Goal: Transaction & Acquisition: Purchase product/service

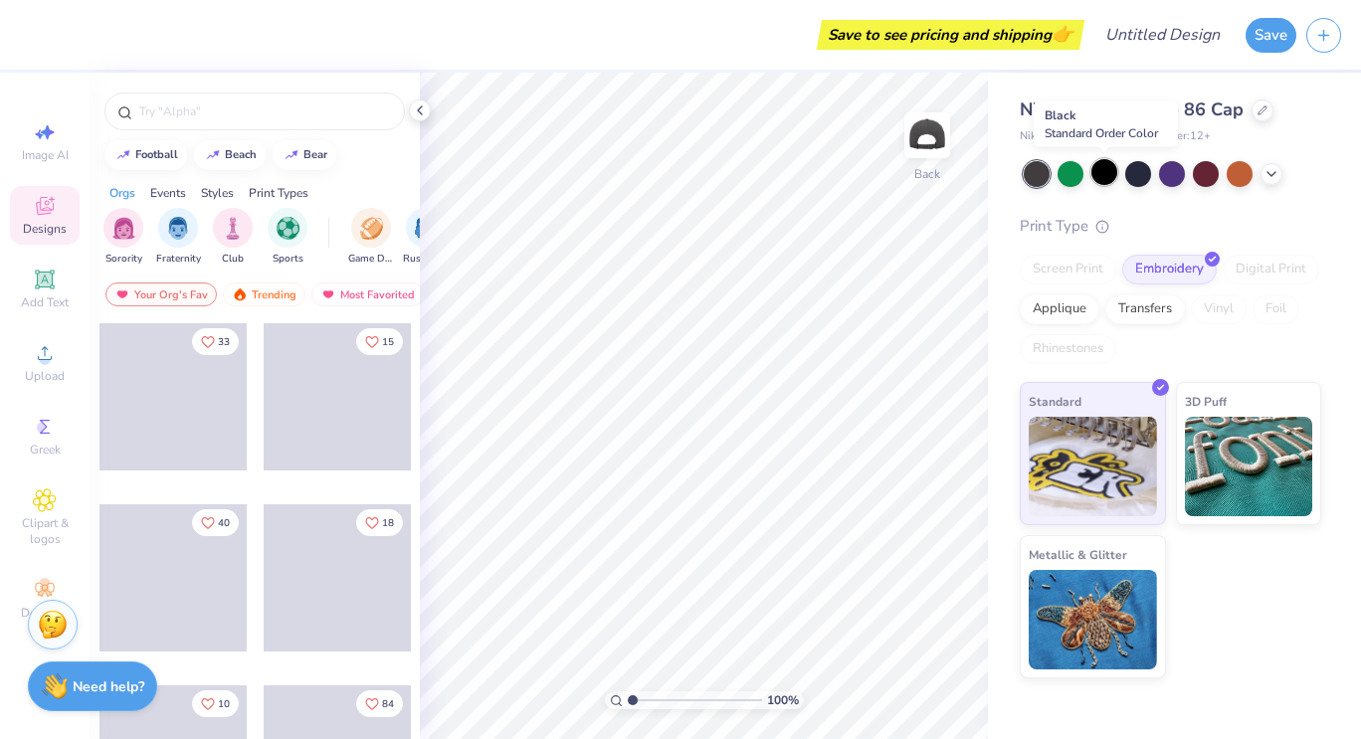
click at [1102, 177] on div at bounding box center [1105, 172] width 26 height 26
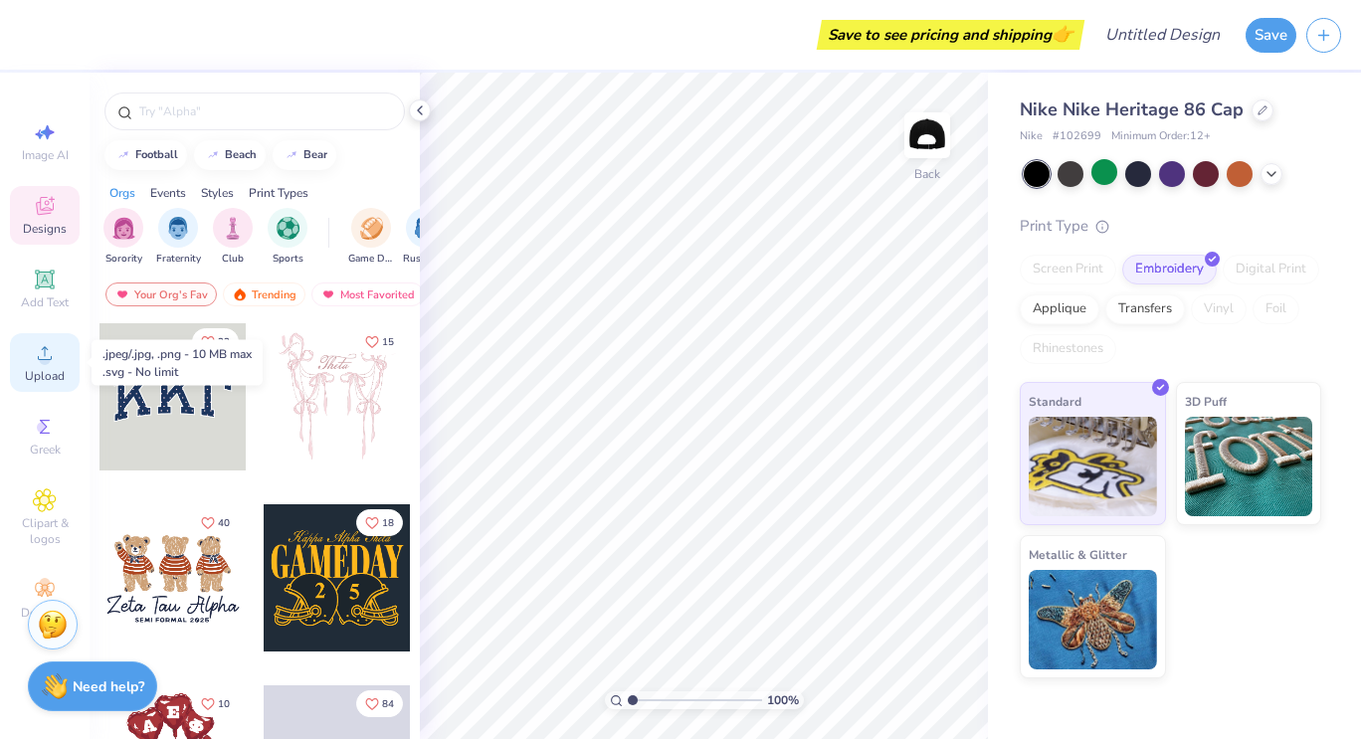
click at [51, 361] on icon at bounding box center [45, 353] width 24 height 24
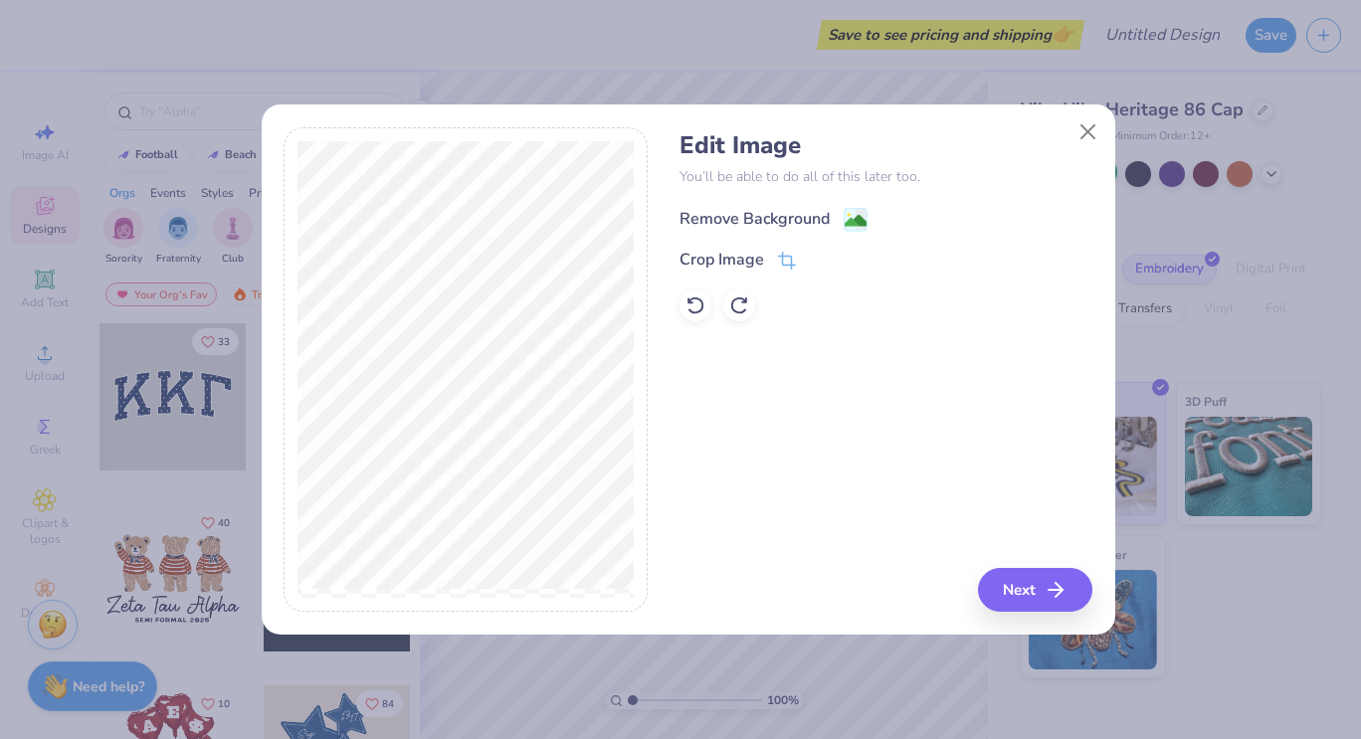
click at [782, 218] on div "Remove Background" at bounding box center [755, 219] width 150 height 24
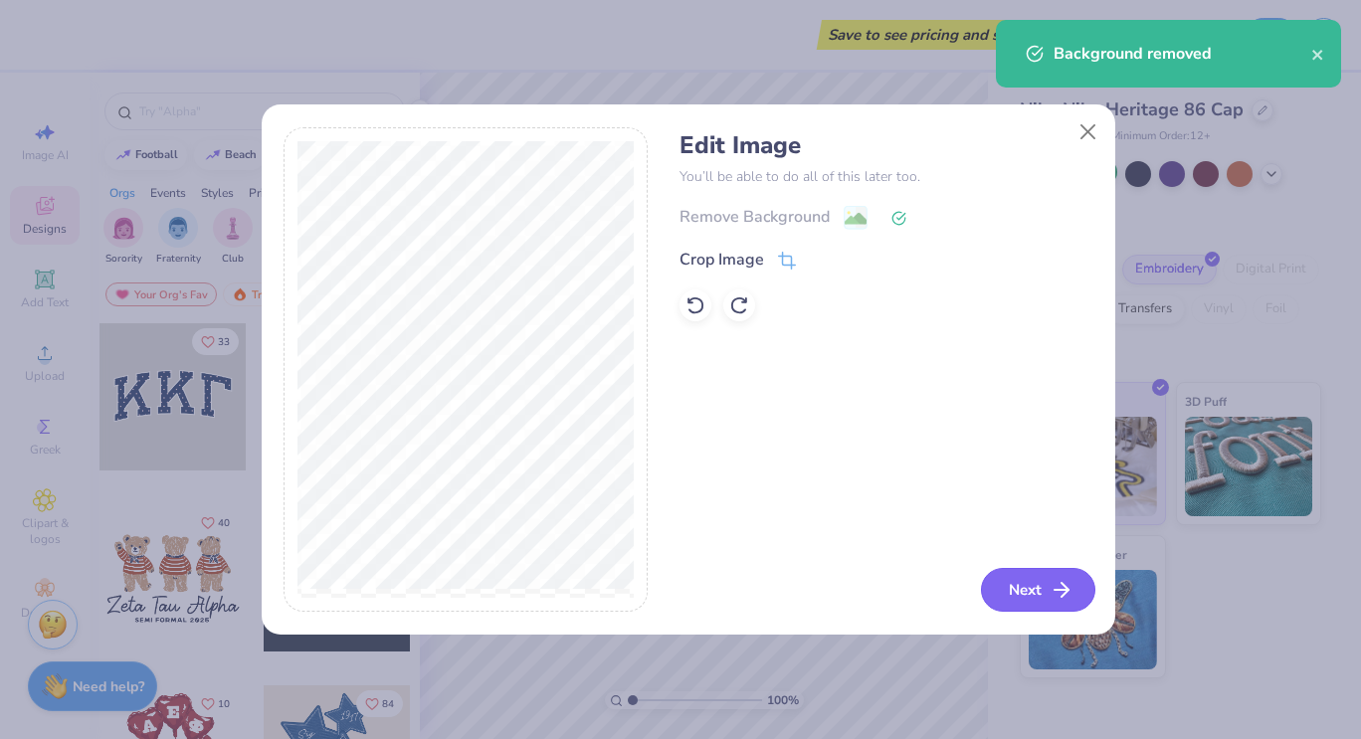
click at [1023, 587] on button "Next" at bounding box center [1038, 590] width 114 height 44
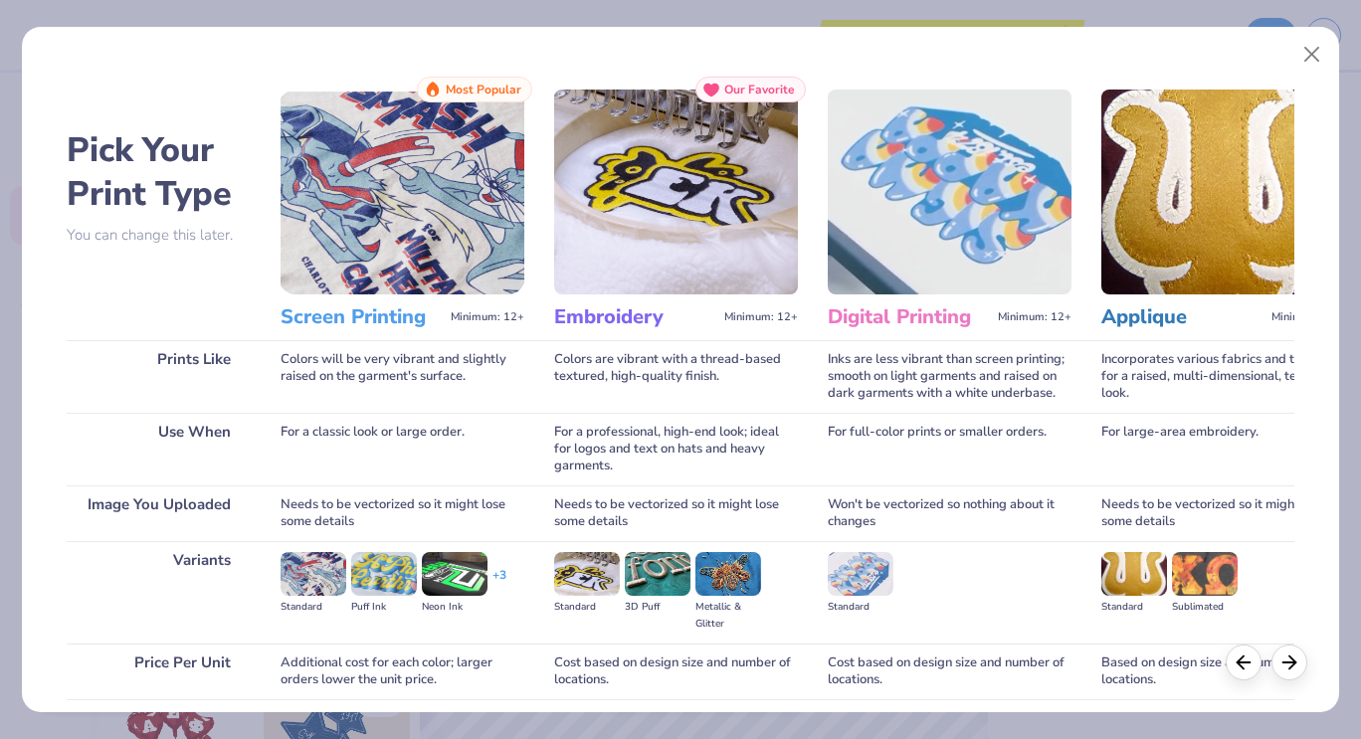
click at [634, 260] on img at bounding box center [676, 192] width 244 height 205
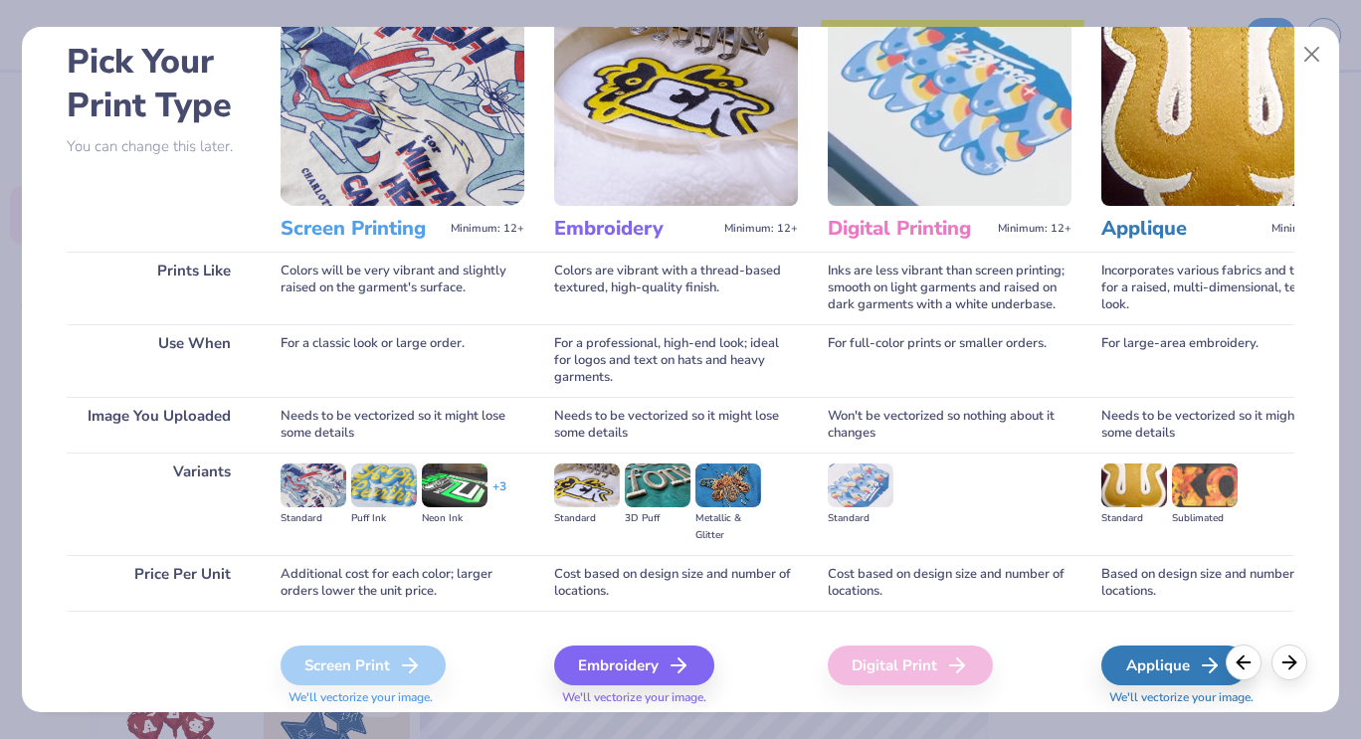
scroll to position [153, 0]
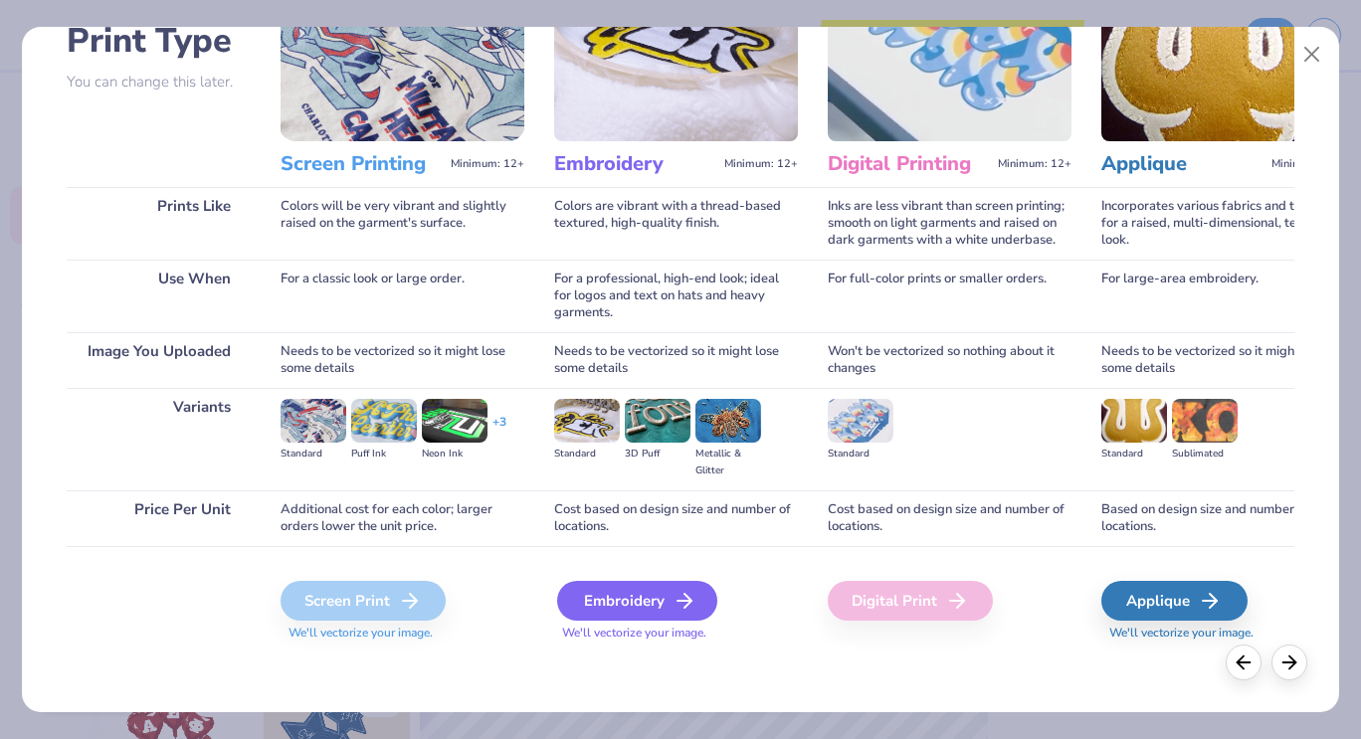
click at [620, 598] on div "Embroidery" at bounding box center [637, 601] width 160 height 40
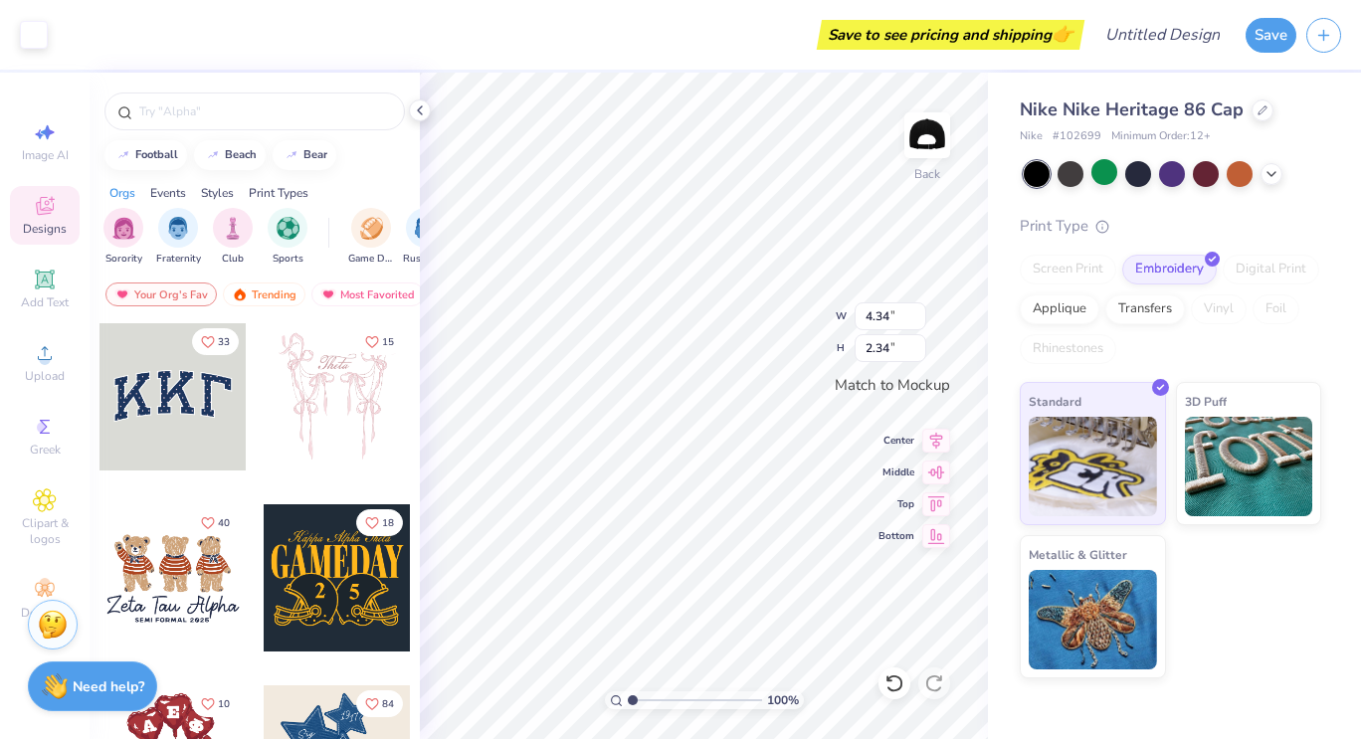
type input "4.34"
type input "2.34"
type input "4.00"
type input "2.16"
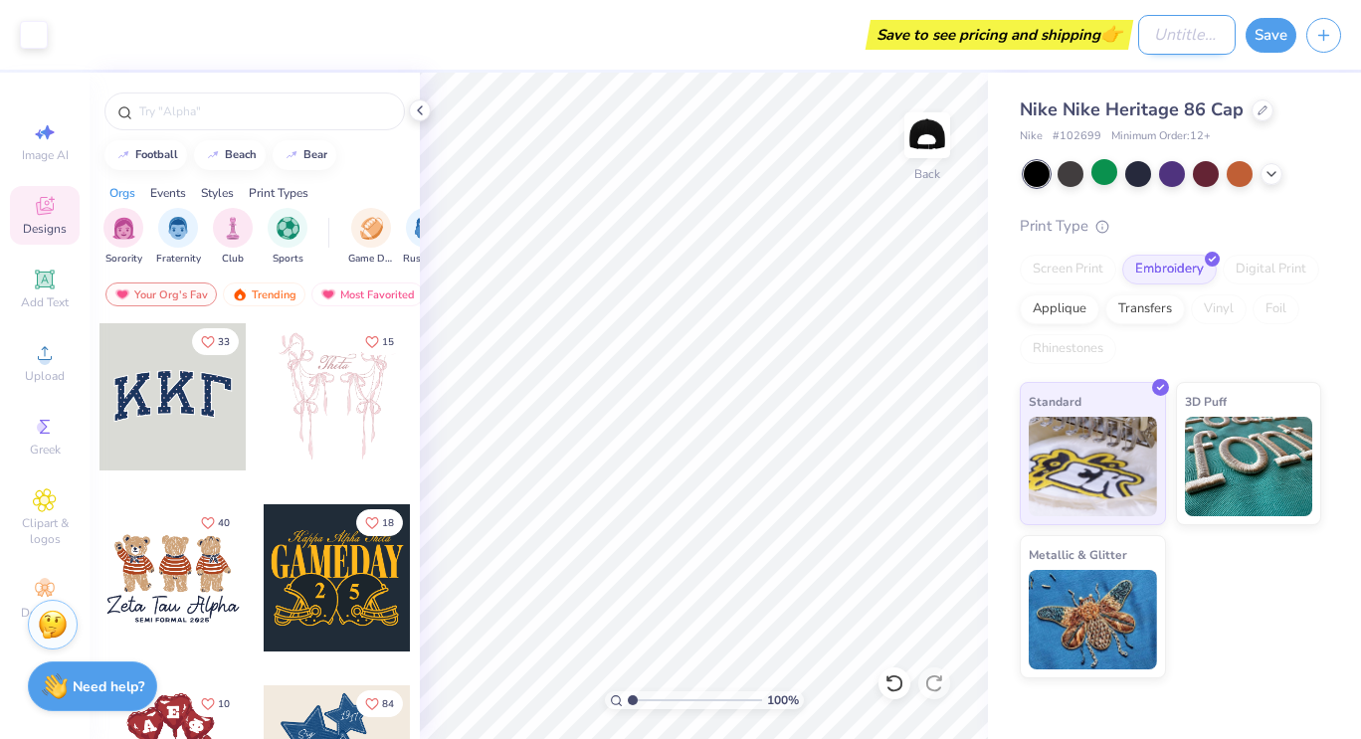
click at [1185, 36] on input "Design Title" at bounding box center [1187, 35] width 98 height 40
type input "Nike Peach hat"
click at [1268, 35] on button "Save" at bounding box center [1271, 32] width 51 height 35
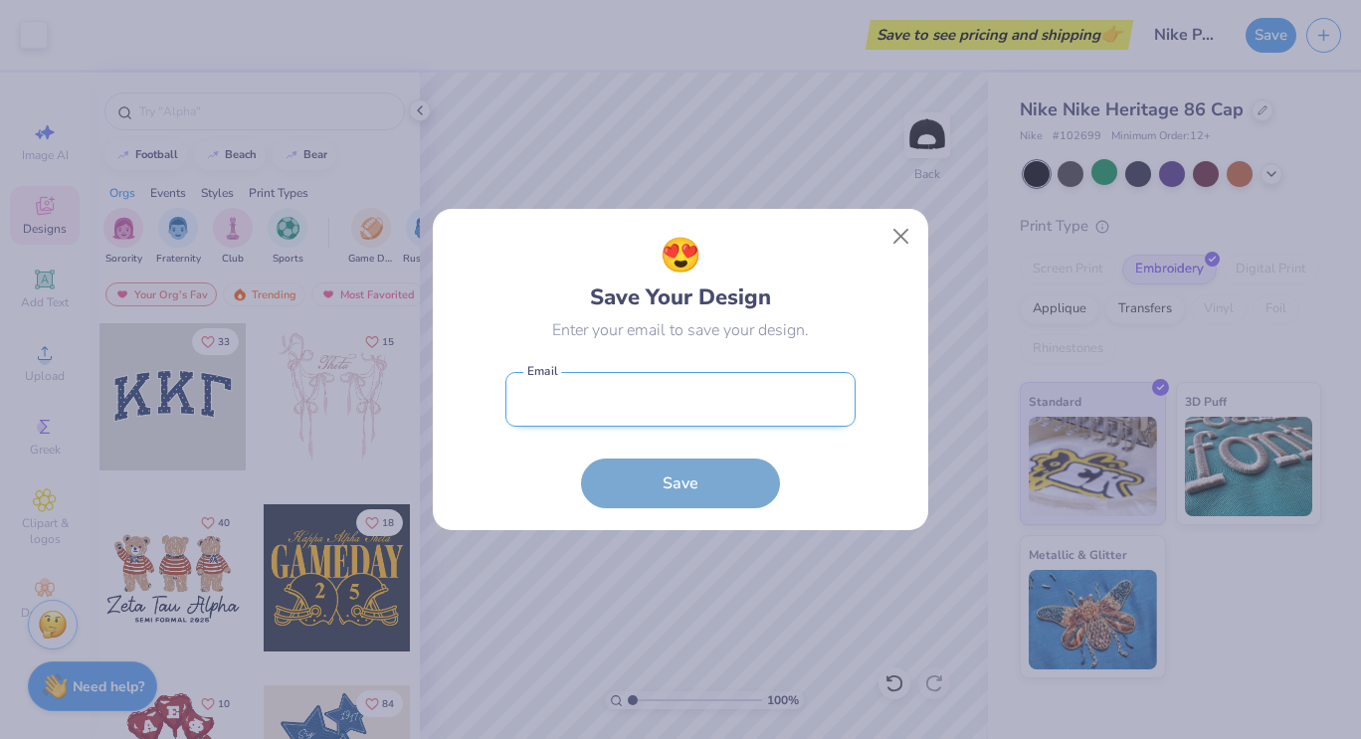
click at [790, 407] on input "email" at bounding box center [681, 399] width 350 height 55
type input "gainesville@peachbypump.com"
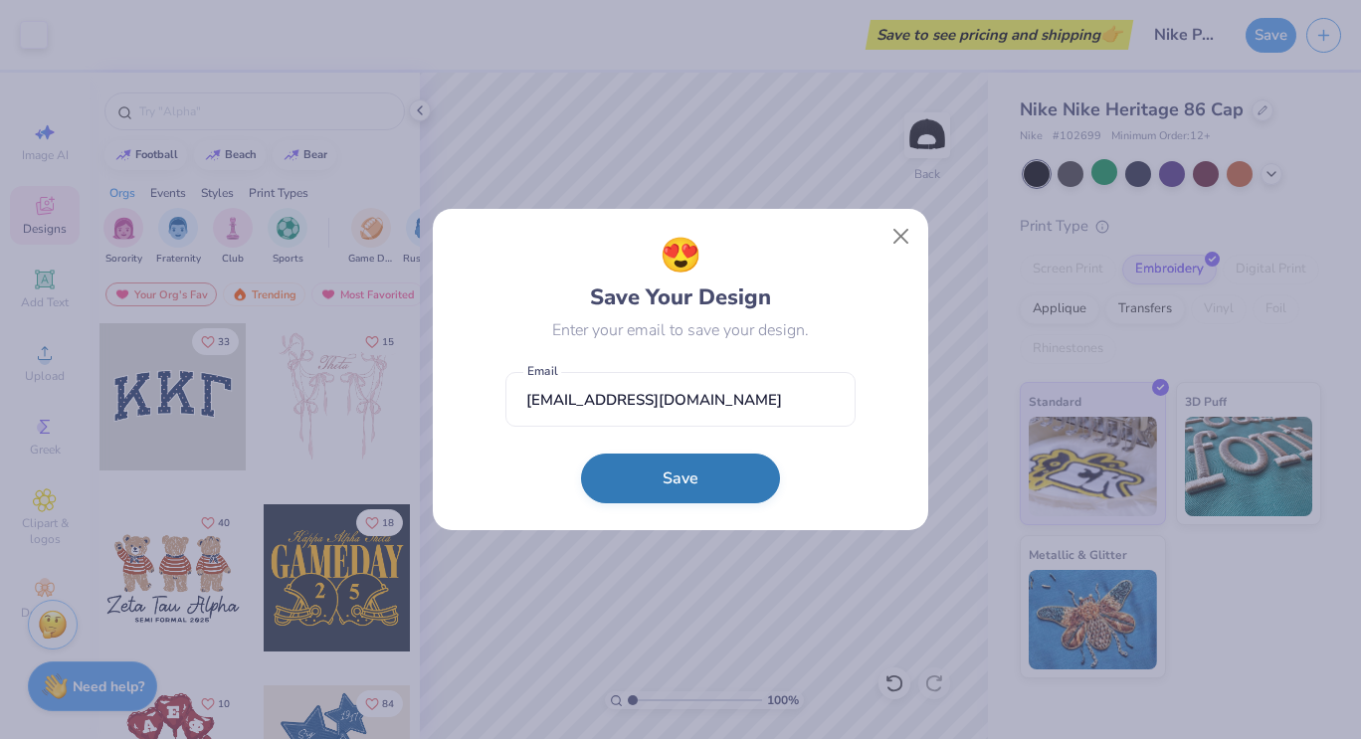
click at [688, 484] on button "Save" at bounding box center [680, 479] width 199 height 50
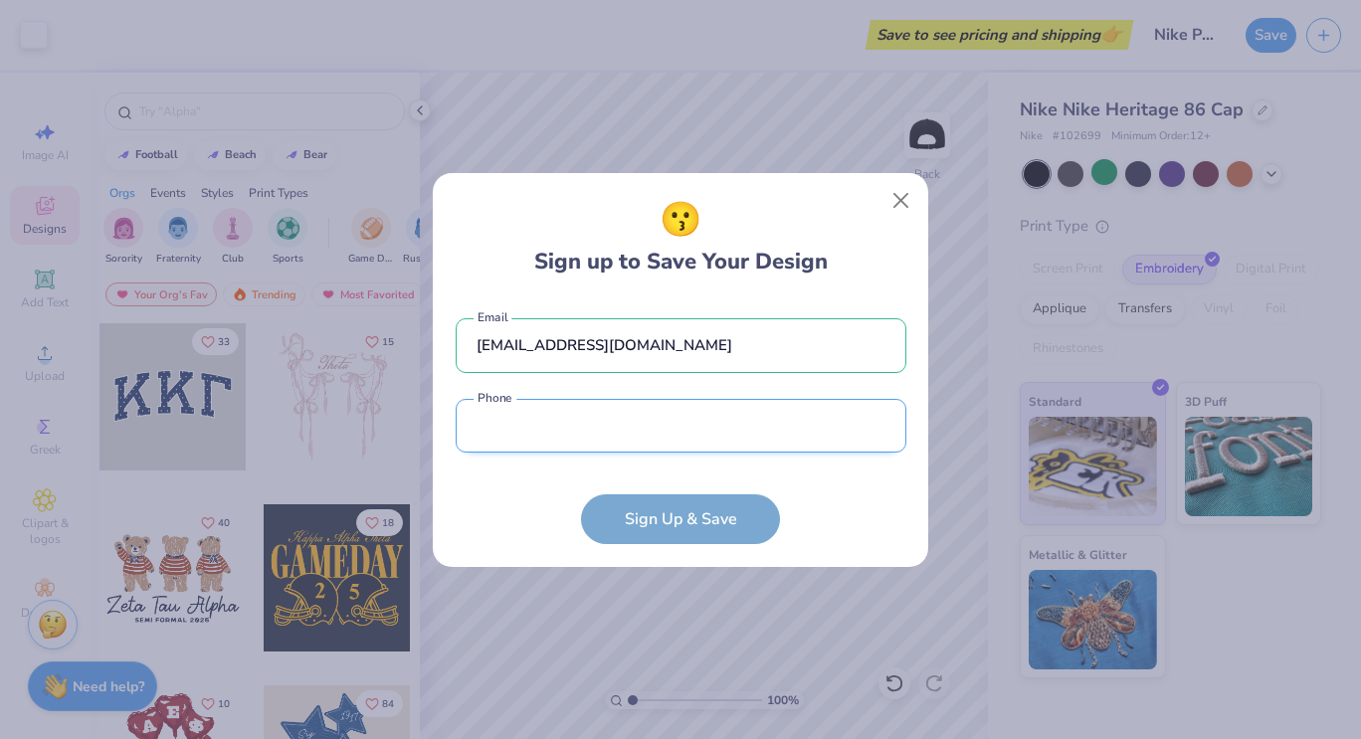
click at [720, 430] on input "tel" at bounding box center [681, 426] width 451 height 55
type input "(772) 696-5459"
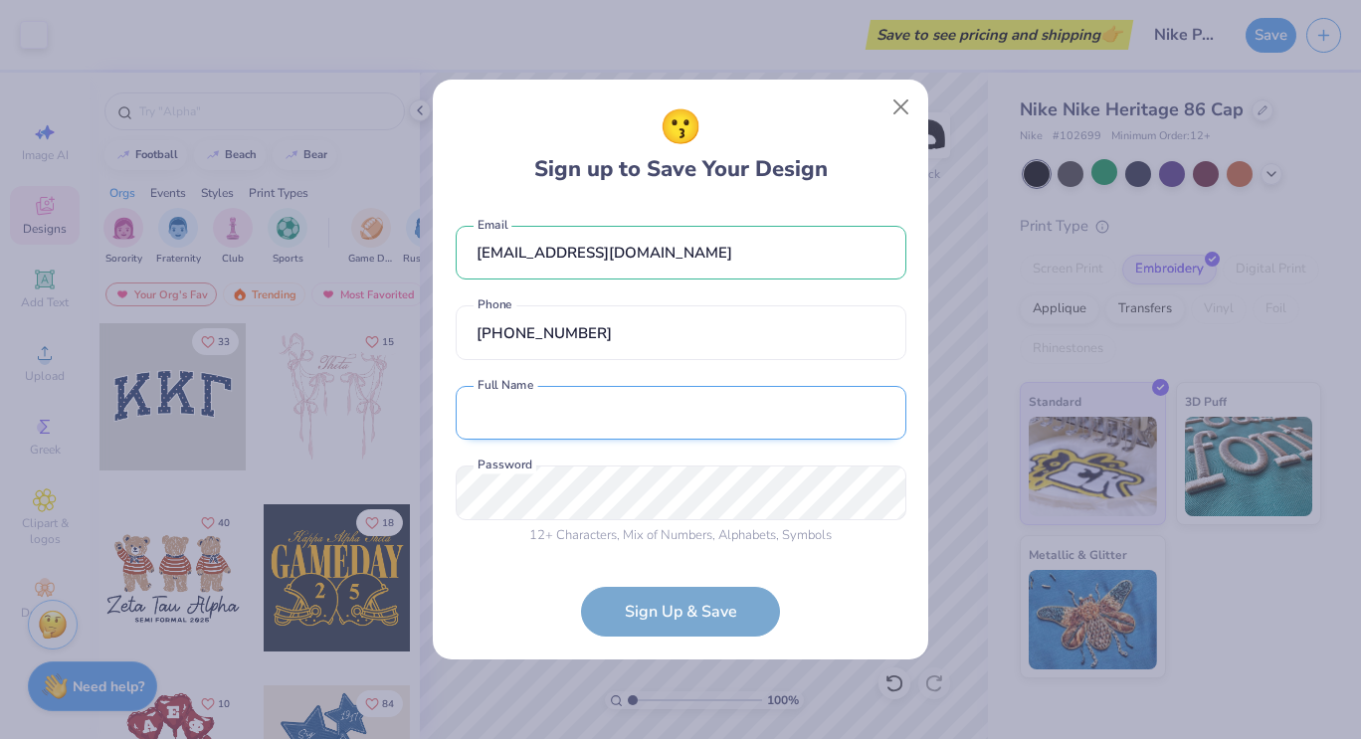
click at [661, 390] on input "text" at bounding box center [681, 413] width 451 height 55
type input "Lily Shields"
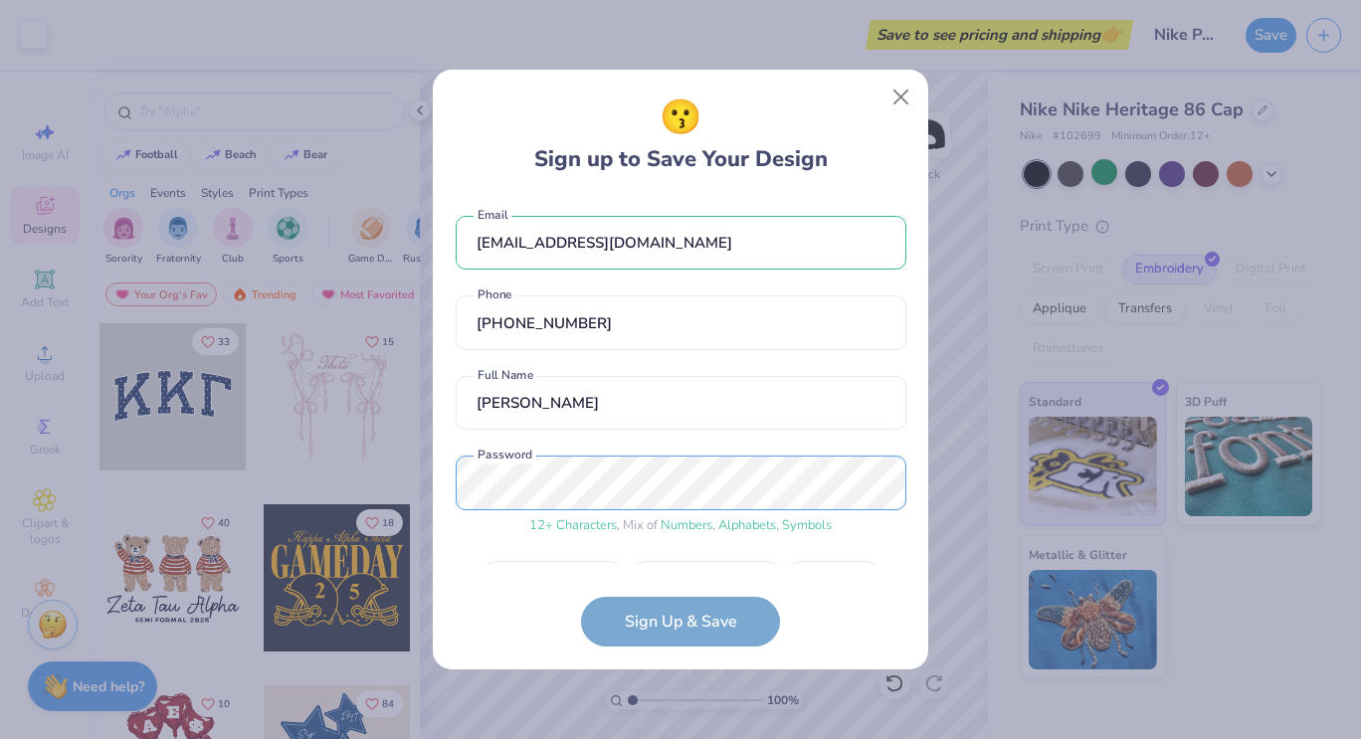
scroll to position [56, 0]
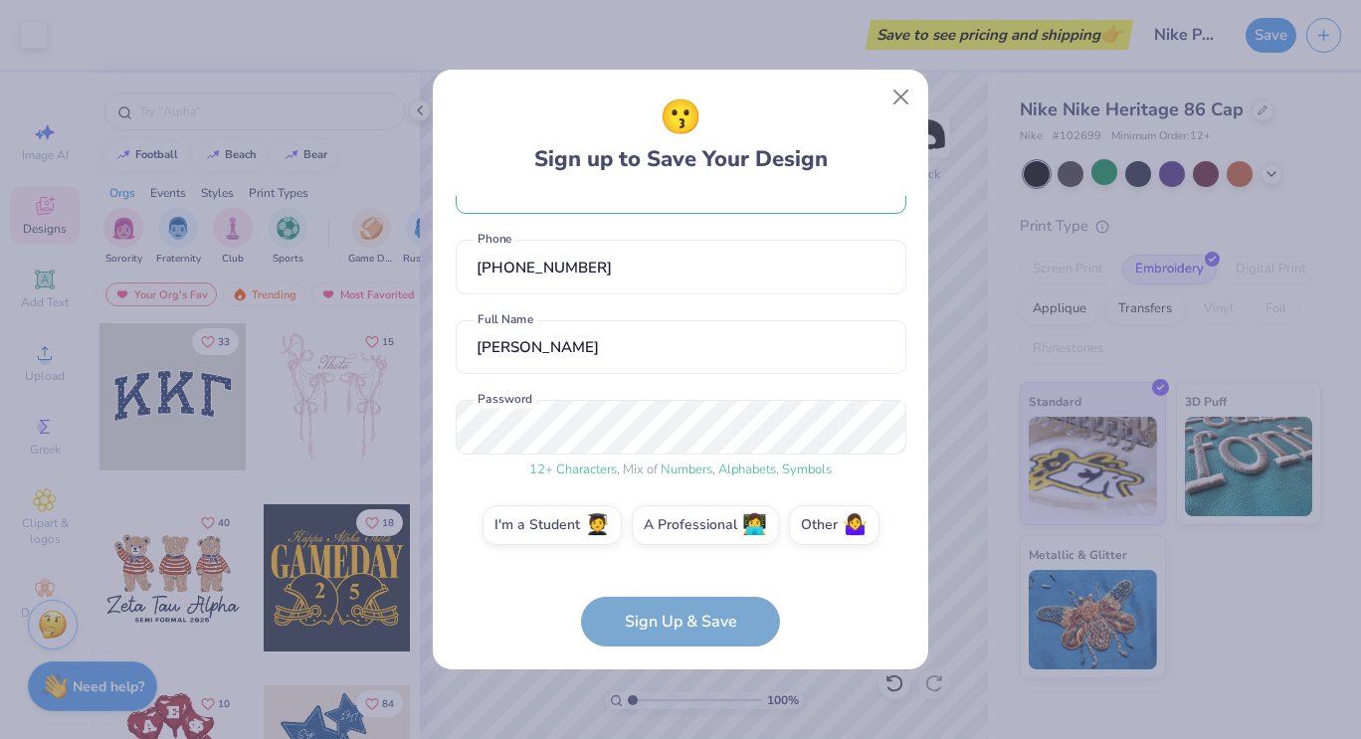
click at [676, 622] on form "gainesville@peachbypump.com Email (772) 696-5459 Phone Lily Shields Full Name 1…" at bounding box center [681, 422] width 451 height 452
click at [703, 621] on form "gainesville@peachbypump.com Email (772) 696-5459 Phone Lily Shields Full Name 1…" at bounding box center [681, 422] width 451 height 452
click at [550, 525] on label "I'm a Student 🧑‍🎓" at bounding box center [552, 523] width 139 height 40
click at [675, 580] on input "I'm a Student 🧑‍🎓" at bounding box center [681, 586] width 13 height 13
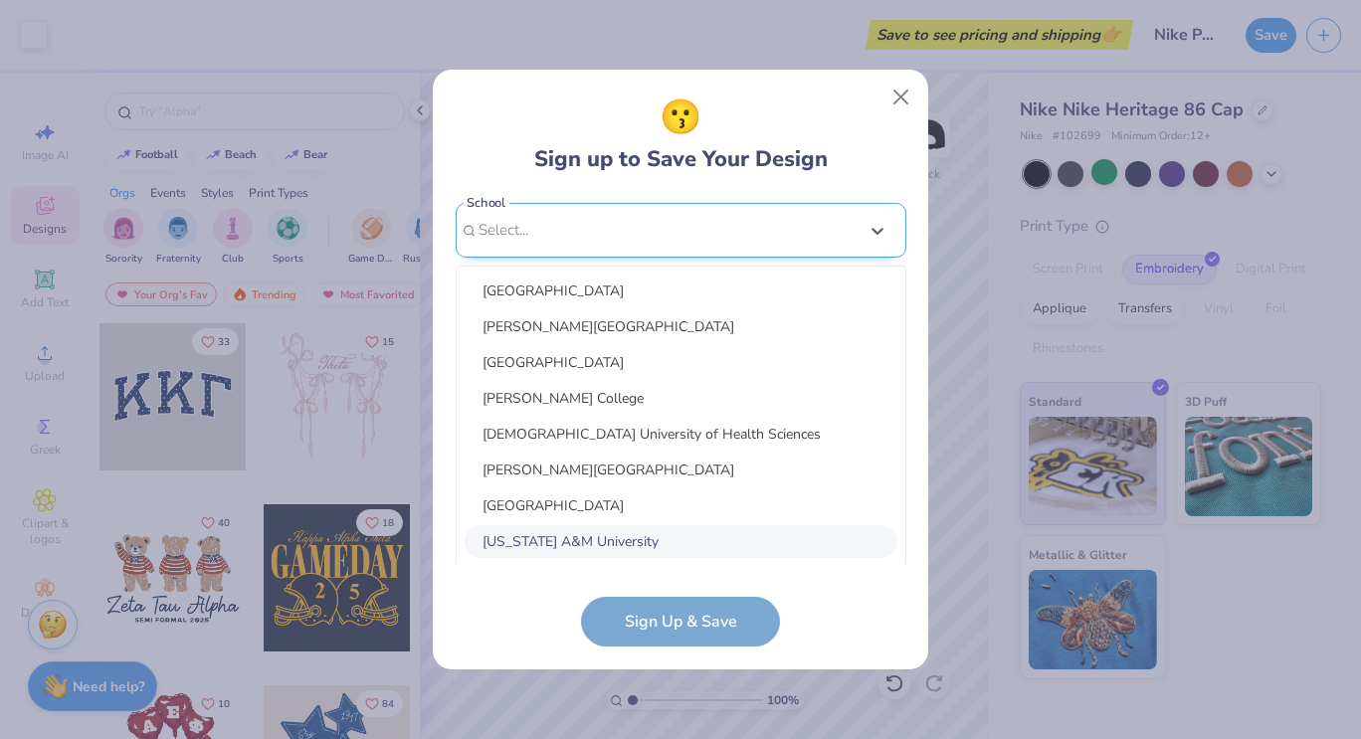
scroll to position [434, 0]
click at [672, 554] on div "option focused, 8 of 30. 30 results available. Use Up and Down to choose option…" at bounding box center [681, 384] width 451 height 363
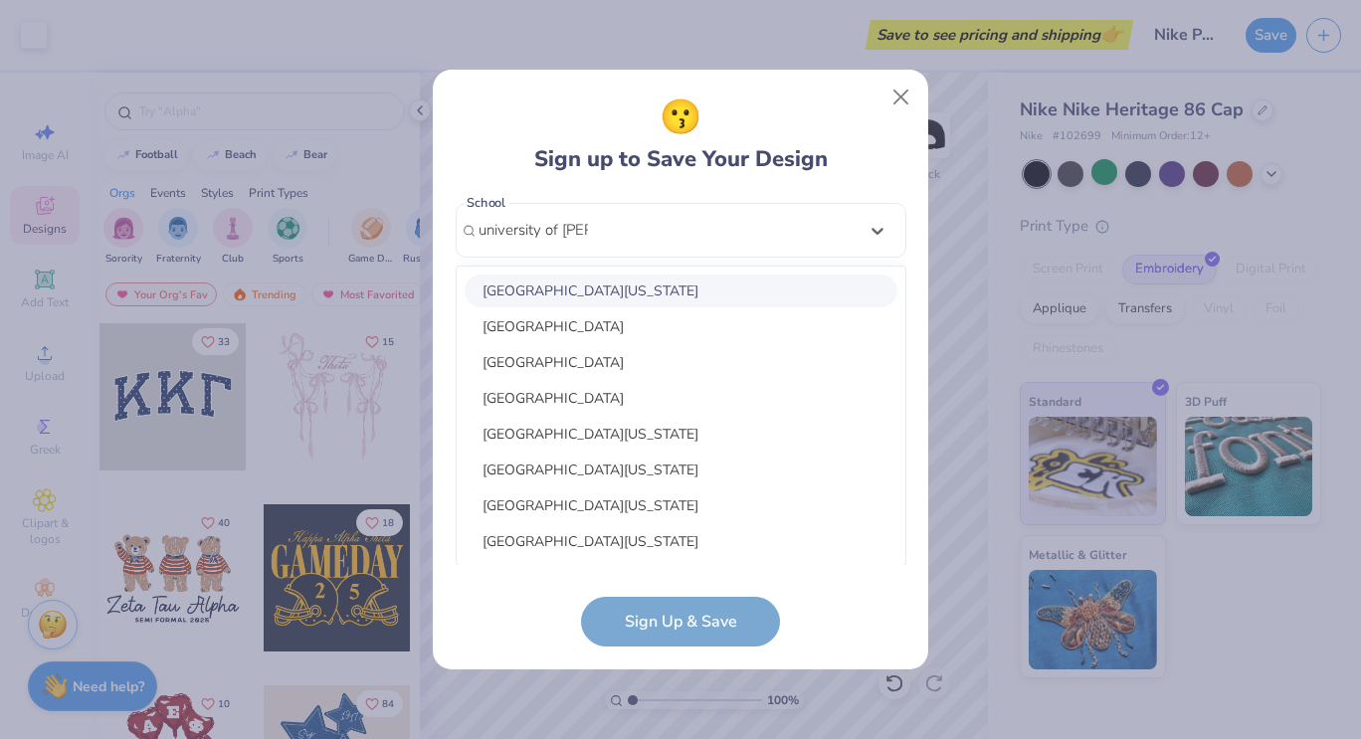
click at [623, 295] on div "University of Florida" at bounding box center [681, 291] width 433 height 33
type input "university of flor"
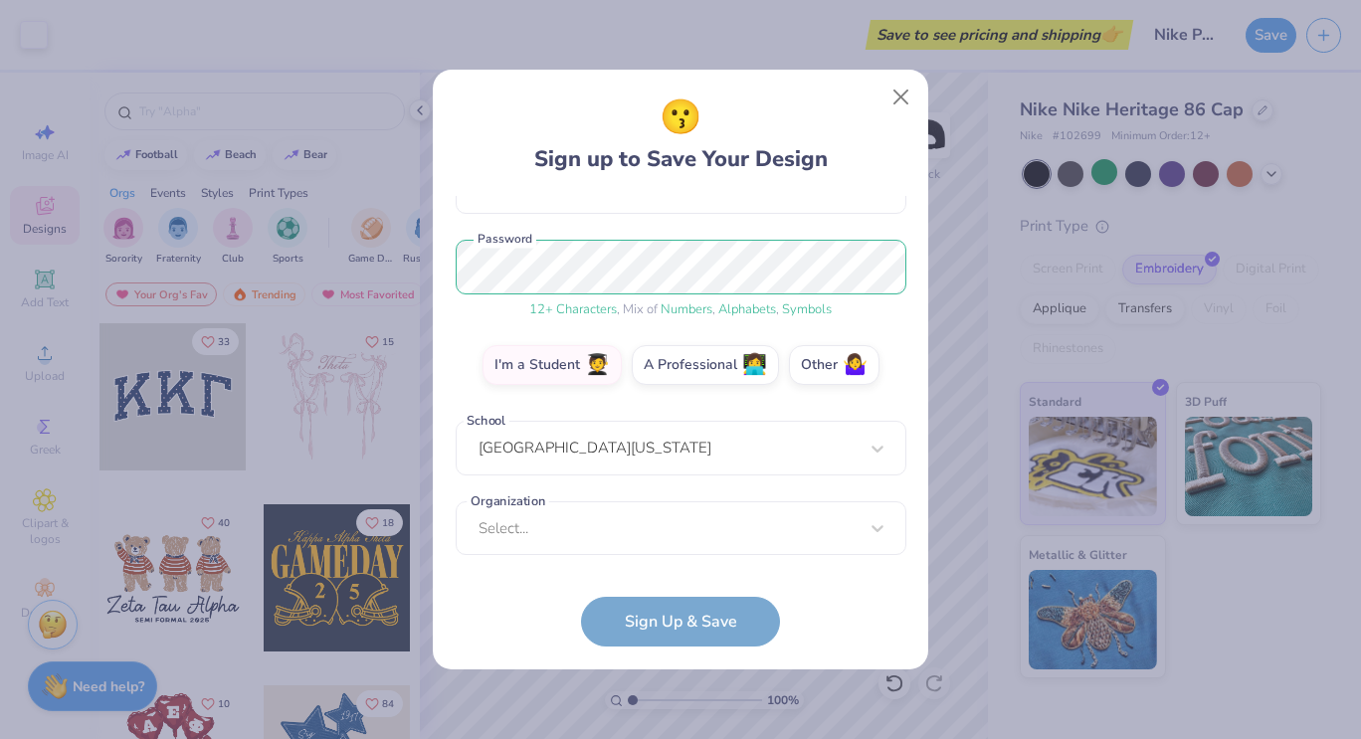
scroll to position [216, 0]
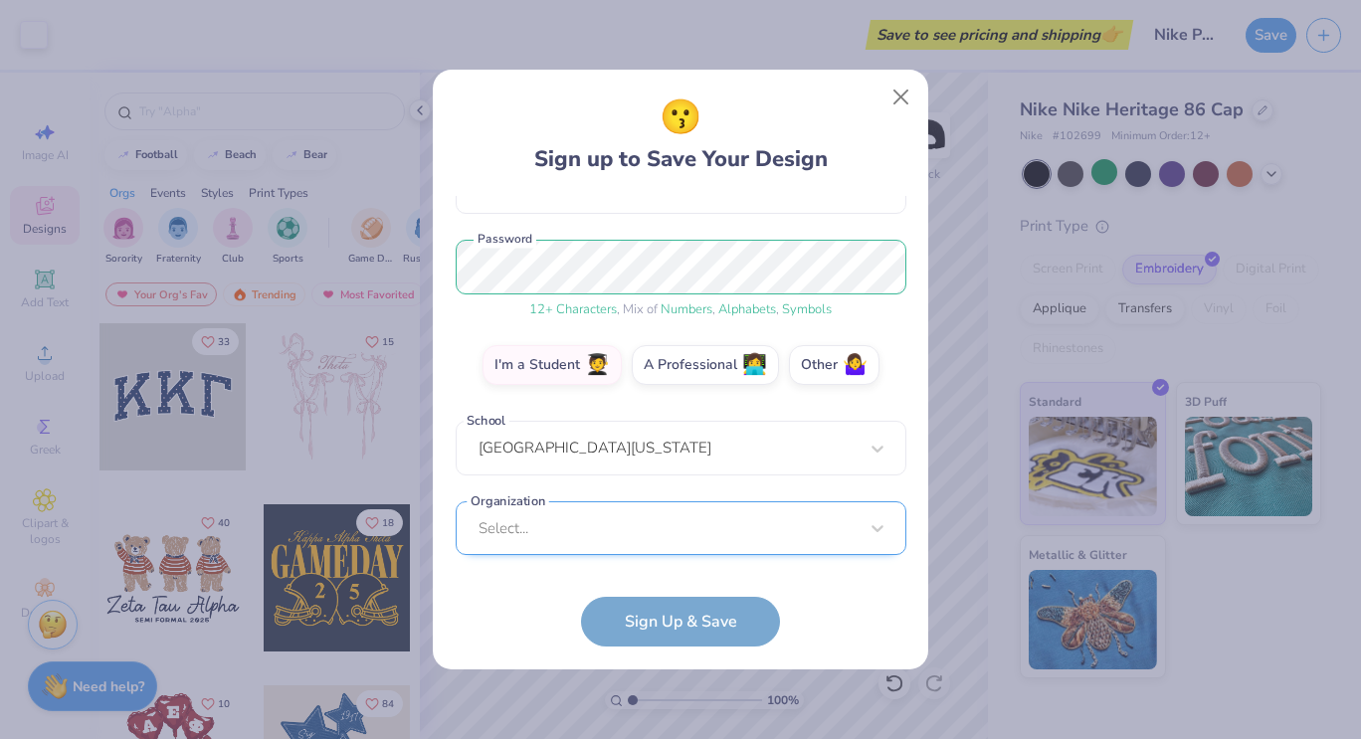
click at [683, 546] on div "Select..." at bounding box center [681, 529] width 451 height 55
click at [659, 221] on div "gainesville@peachbypump.com Email (772) 696-5459 Phone Lily Shields Full Name 1…" at bounding box center [681, 381] width 451 height 370
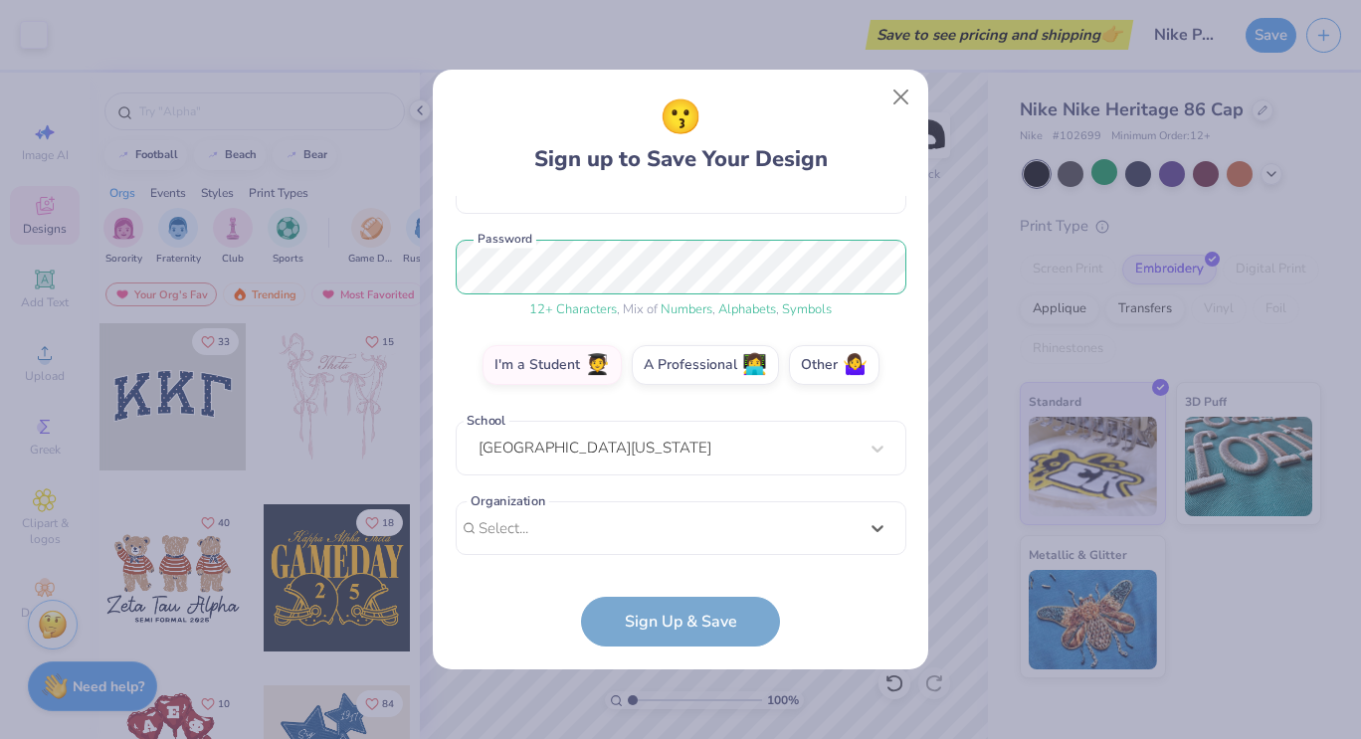
click at [712, 624] on form "gainesville@peachbypump.com Email (772) 696-5459 Phone Lily Shields Full Name 1…" at bounding box center [681, 422] width 451 height 452
click at [686, 621] on form "gainesville@peachbypump.com Email (772) 696-5459 Phone Lily Shields Full Name 1…" at bounding box center [681, 422] width 451 height 452
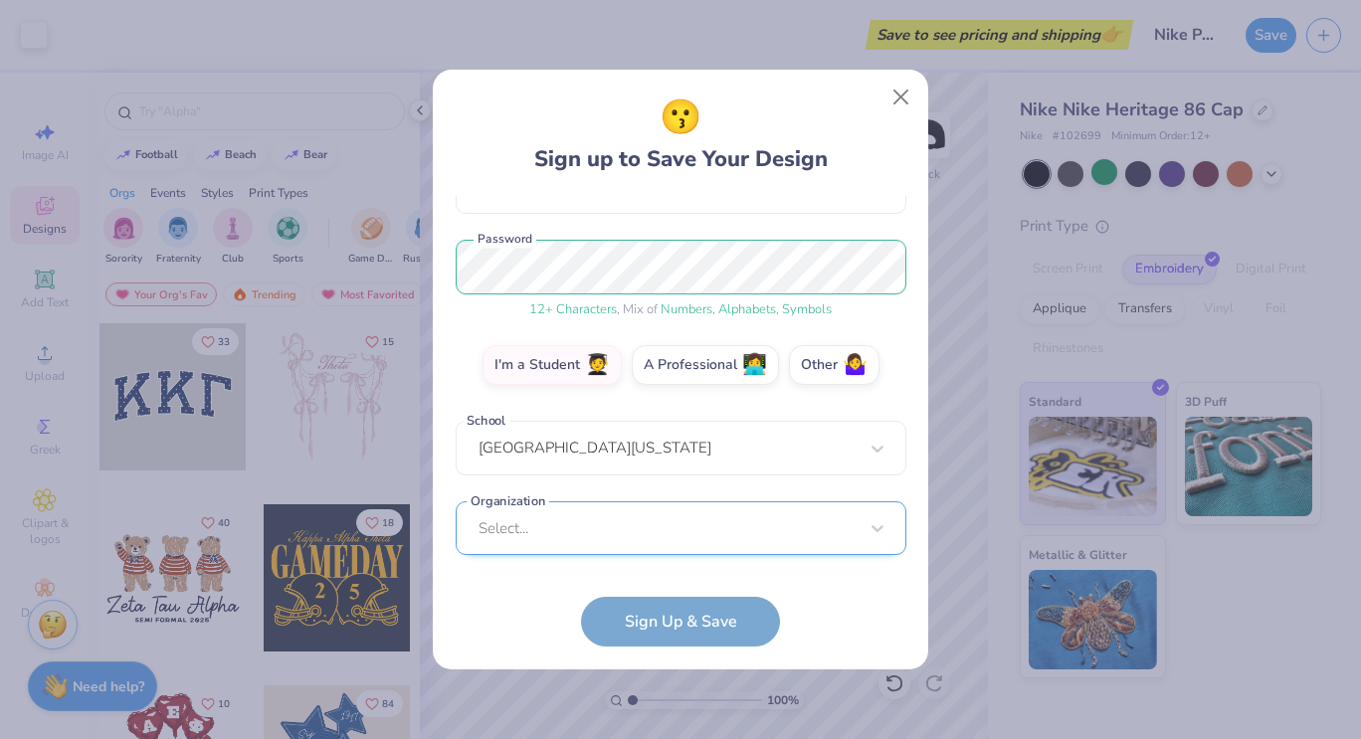
click at [744, 526] on div "Select..." at bounding box center [681, 529] width 451 height 55
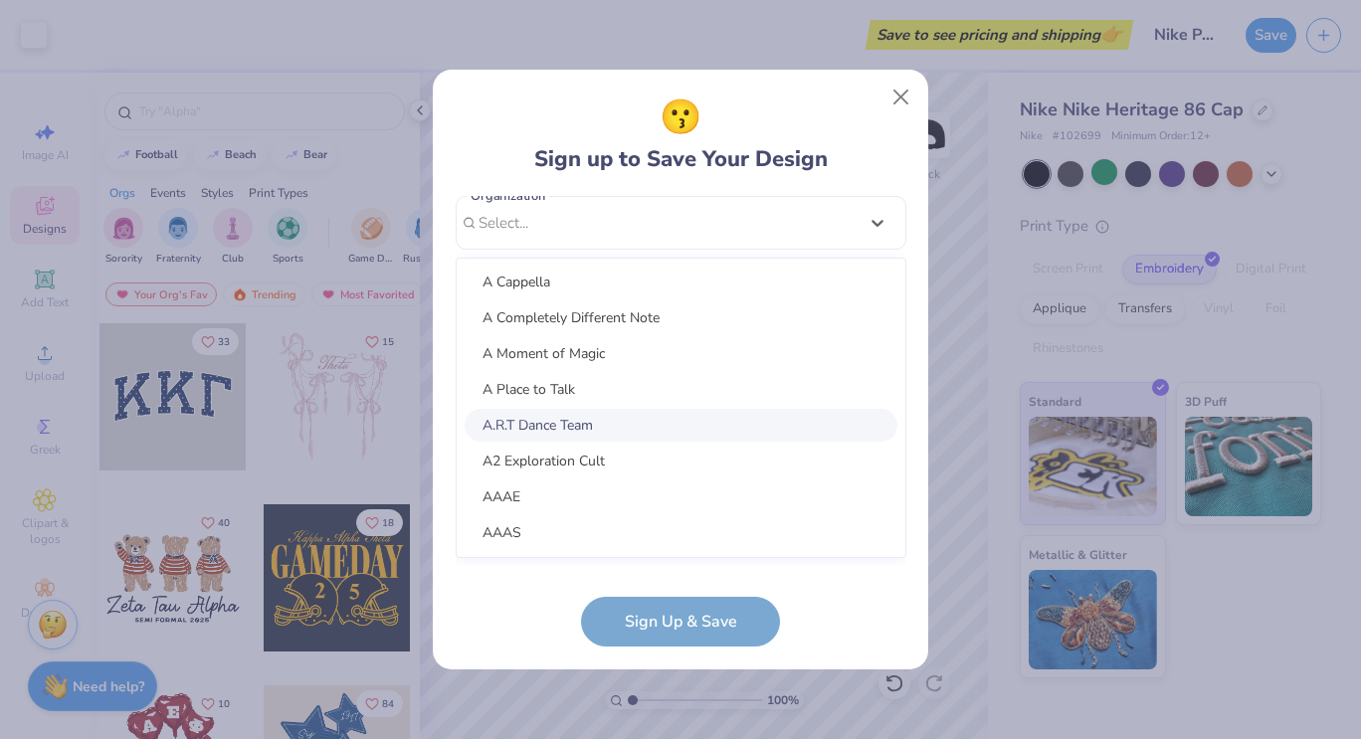
scroll to position [0, 0]
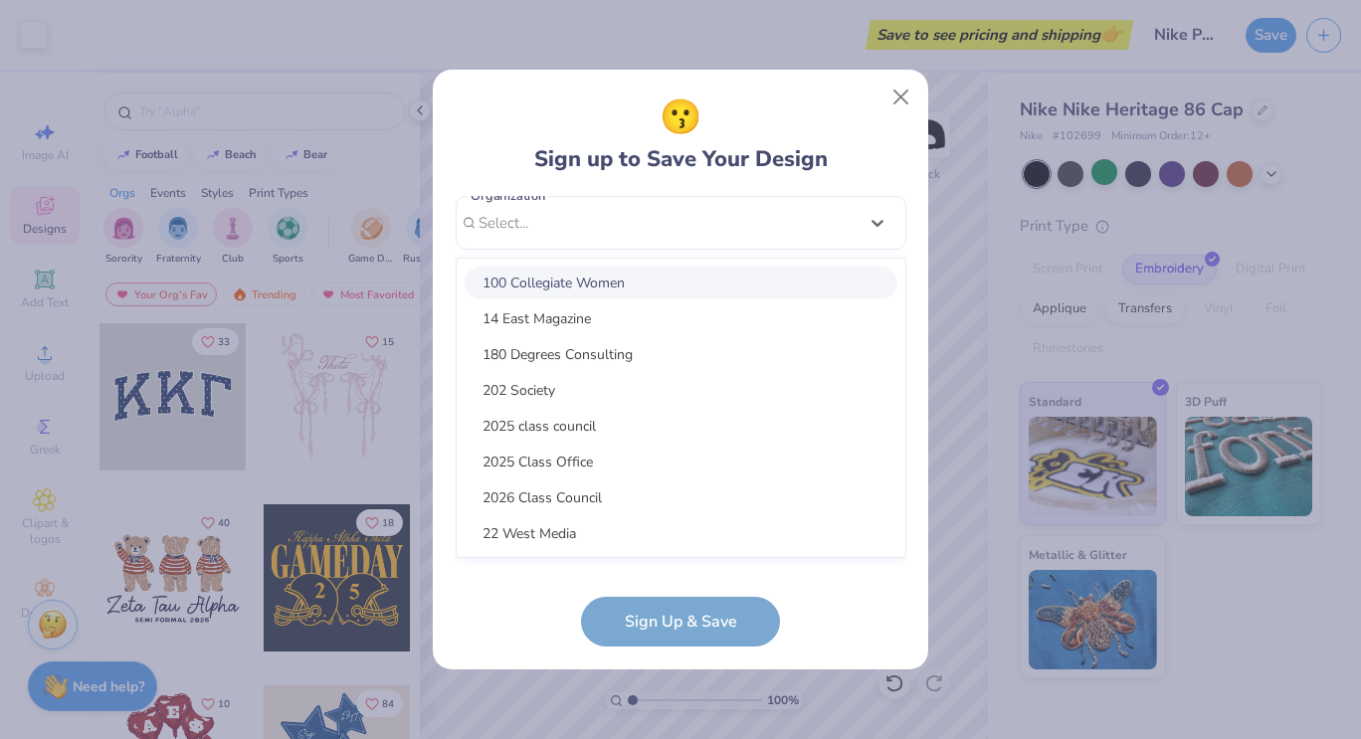
click at [653, 279] on div "100 Collegiate Women" at bounding box center [681, 283] width 433 height 33
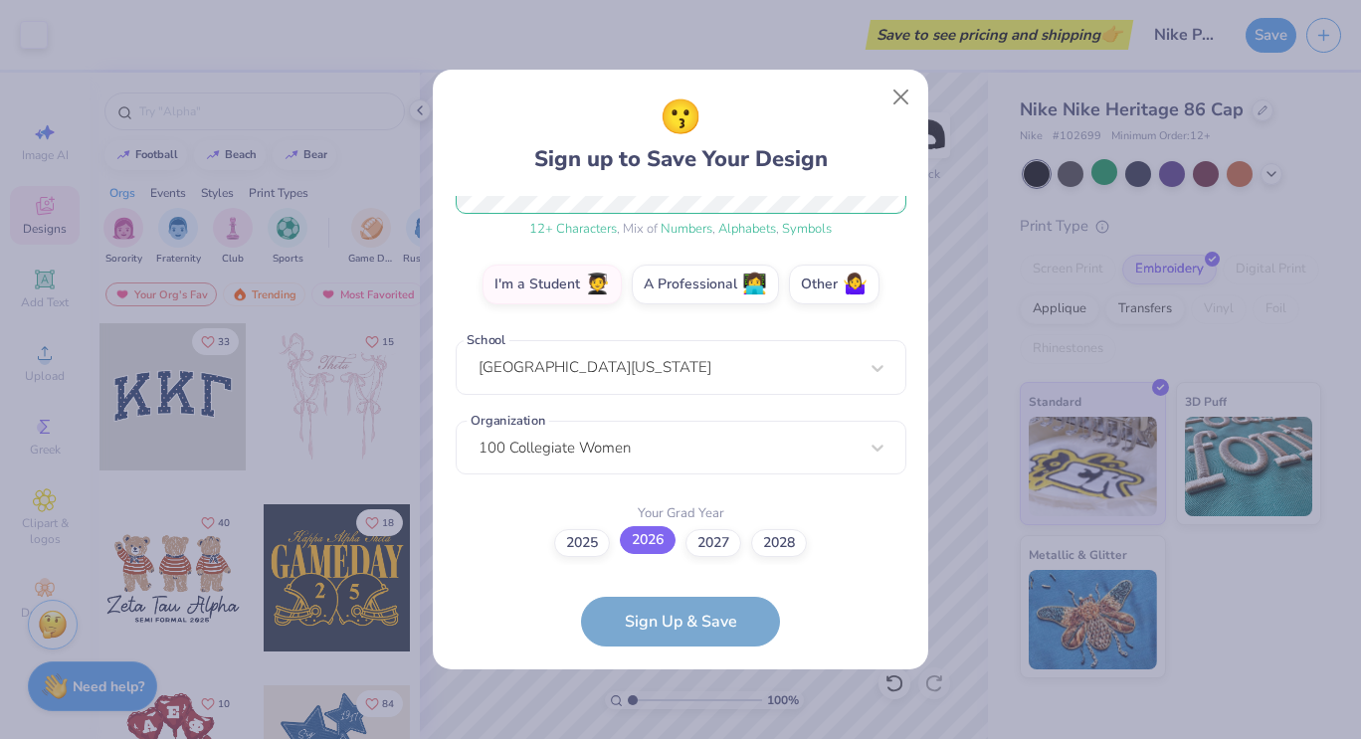
click at [637, 546] on label "2026" at bounding box center [648, 540] width 56 height 28
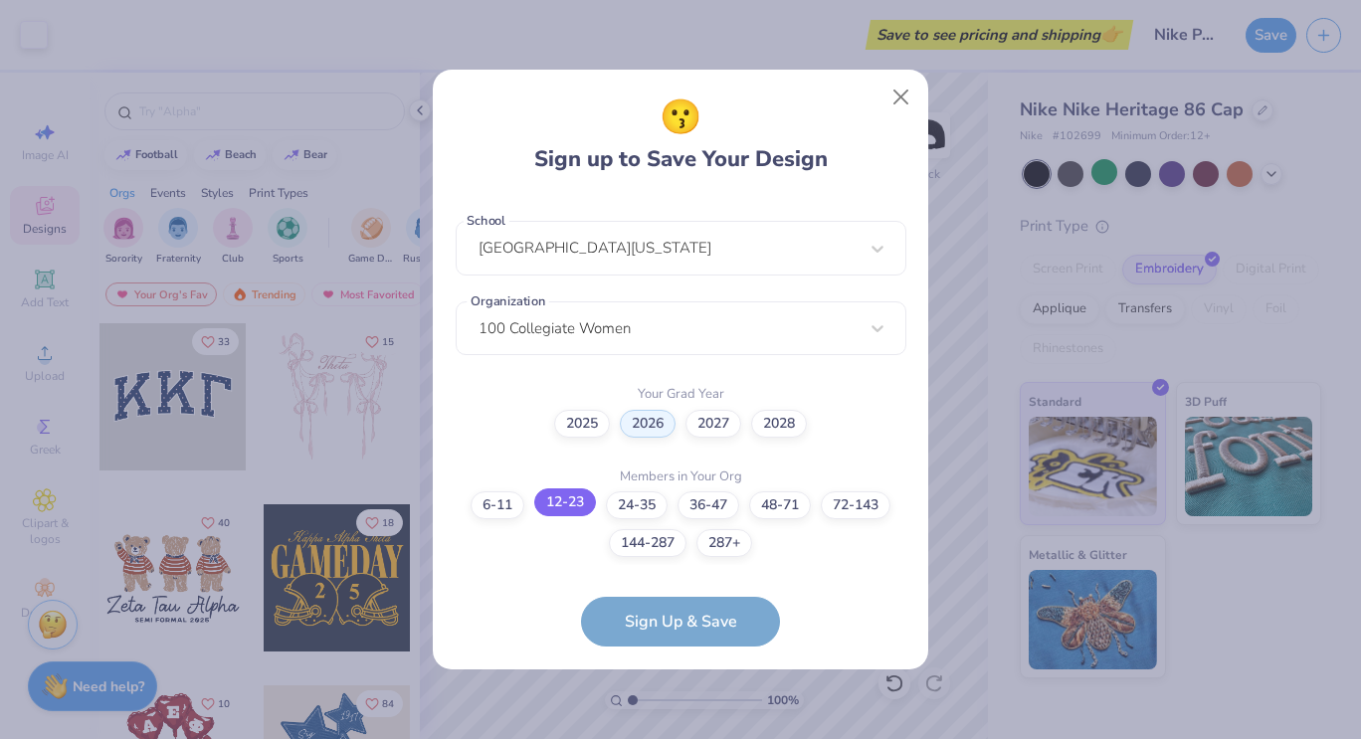
click at [570, 509] on label "12-23" at bounding box center [565, 503] width 62 height 28
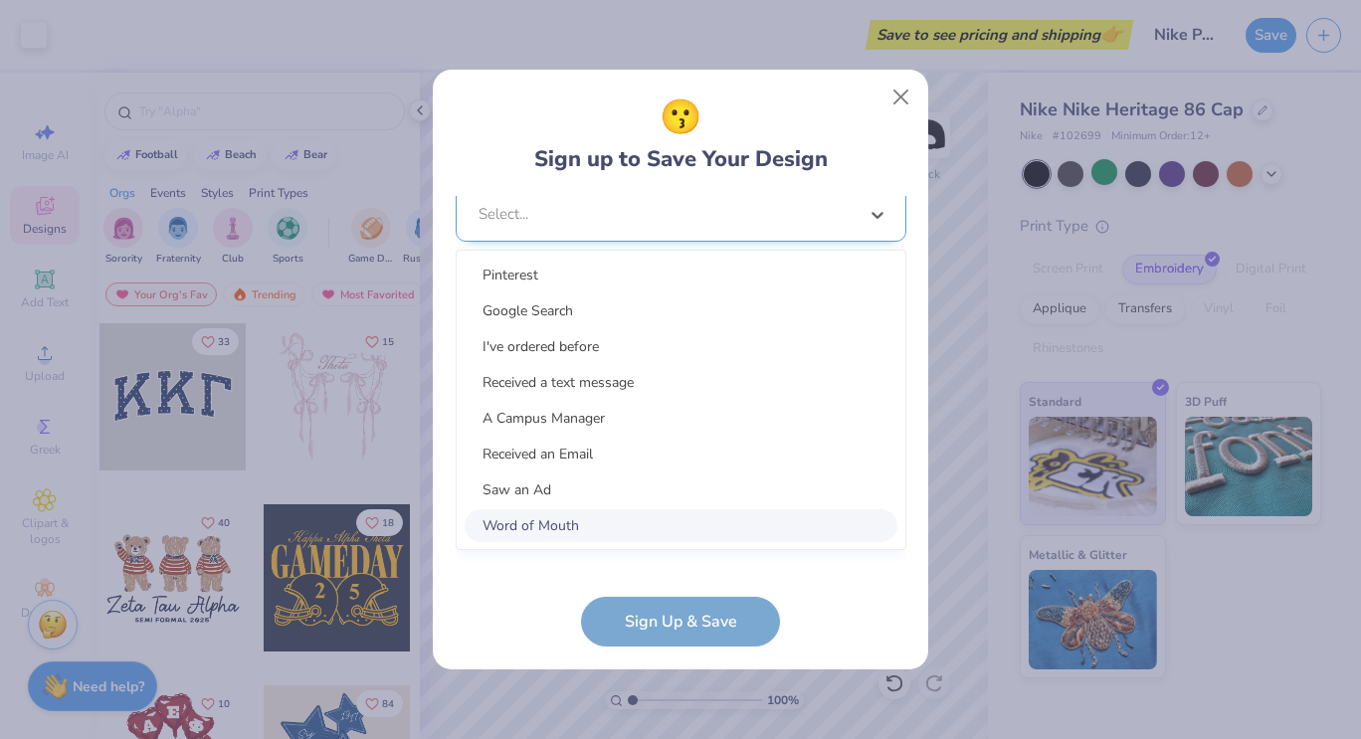
scroll to position [794, 0]
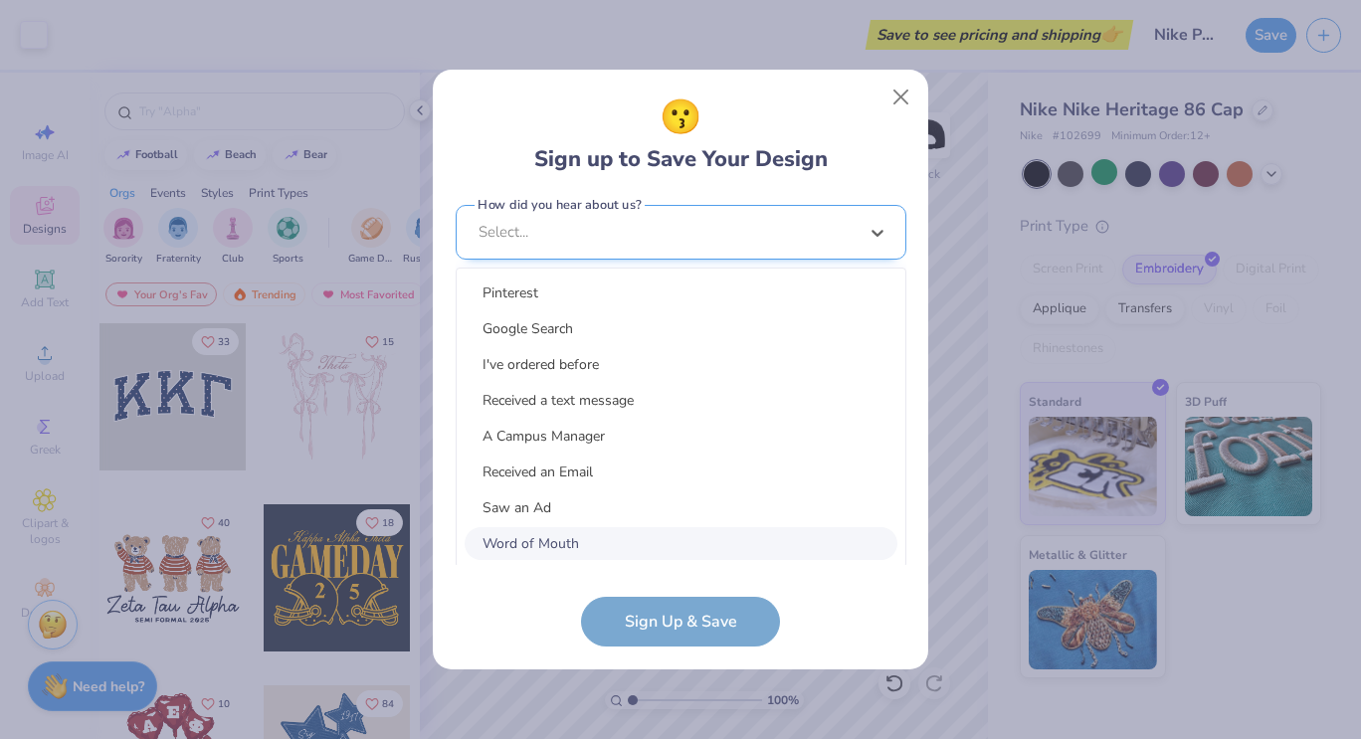
click at [619, 524] on div "option Word of Mouth focused, 8 of 15. 15 results available. Use Up and Down to…" at bounding box center [681, 386] width 451 height 363
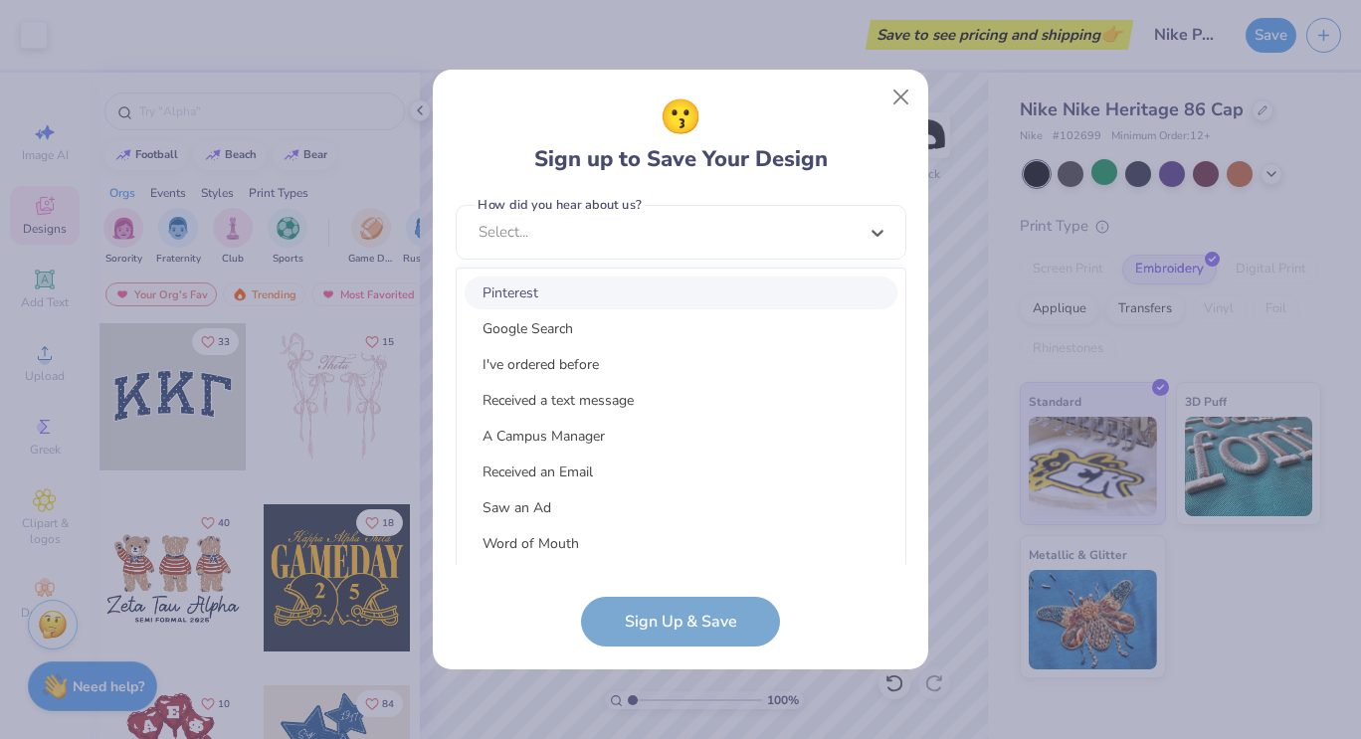
click at [610, 293] on div "Pinterest" at bounding box center [681, 293] width 433 height 33
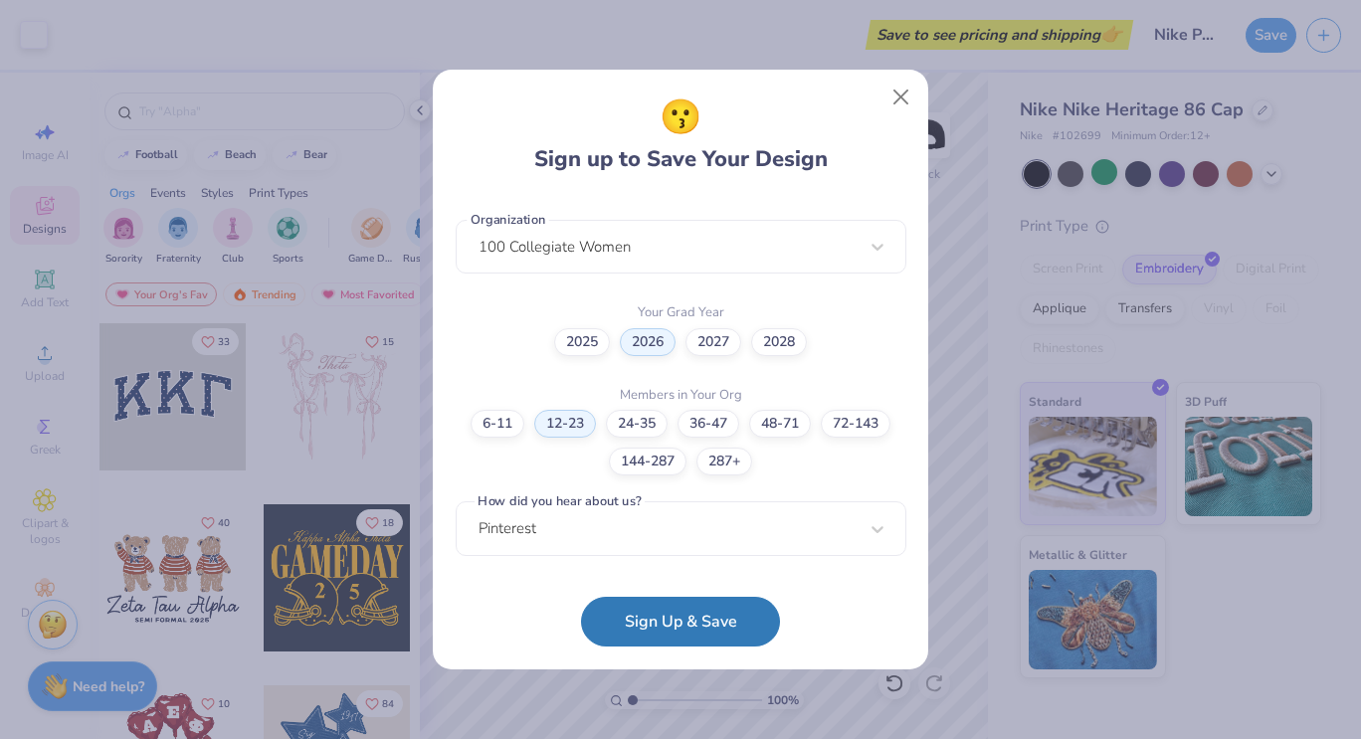
scroll to position [496, 0]
click at [660, 618] on button "Sign Up & Save" at bounding box center [680, 617] width 199 height 50
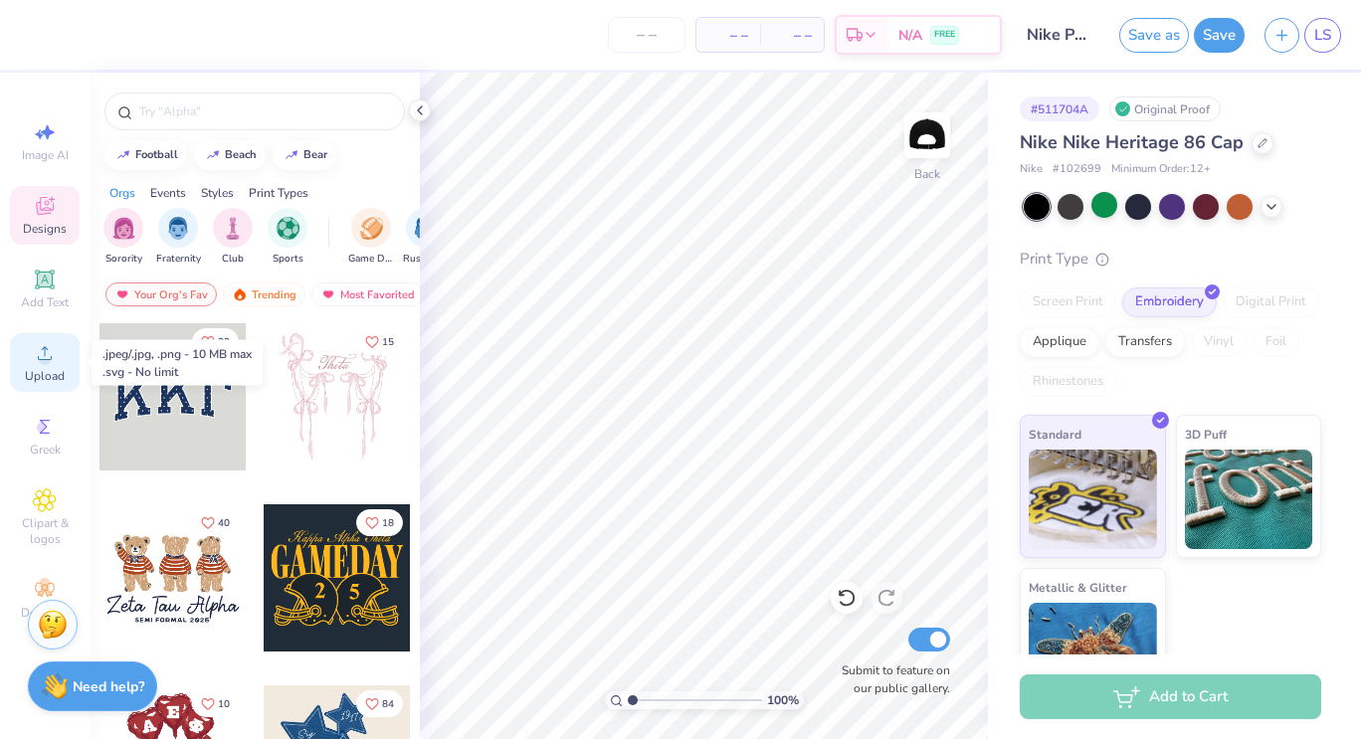
click at [39, 368] on span "Upload" at bounding box center [45, 376] width 40 height 16
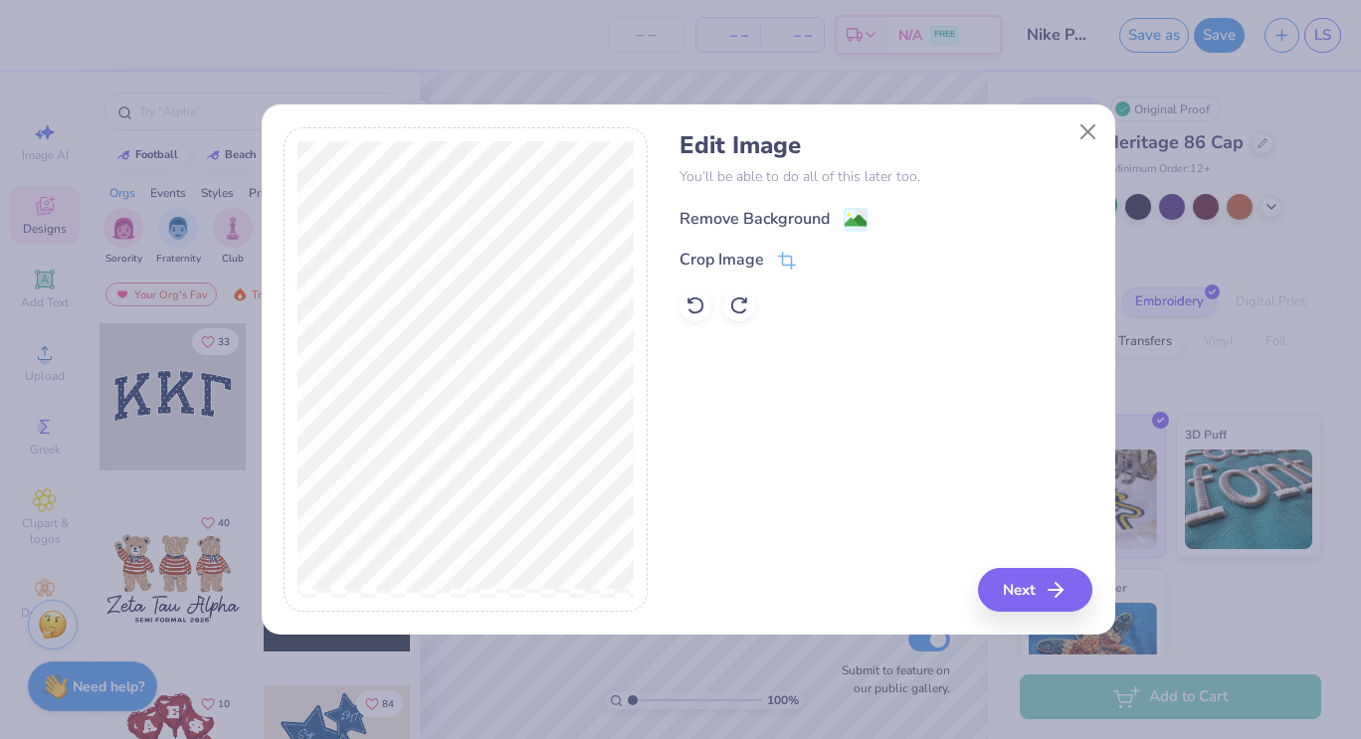
click at [745, 219] on div "Remove Background" at bounding box center [755, 219] width 150 height 24
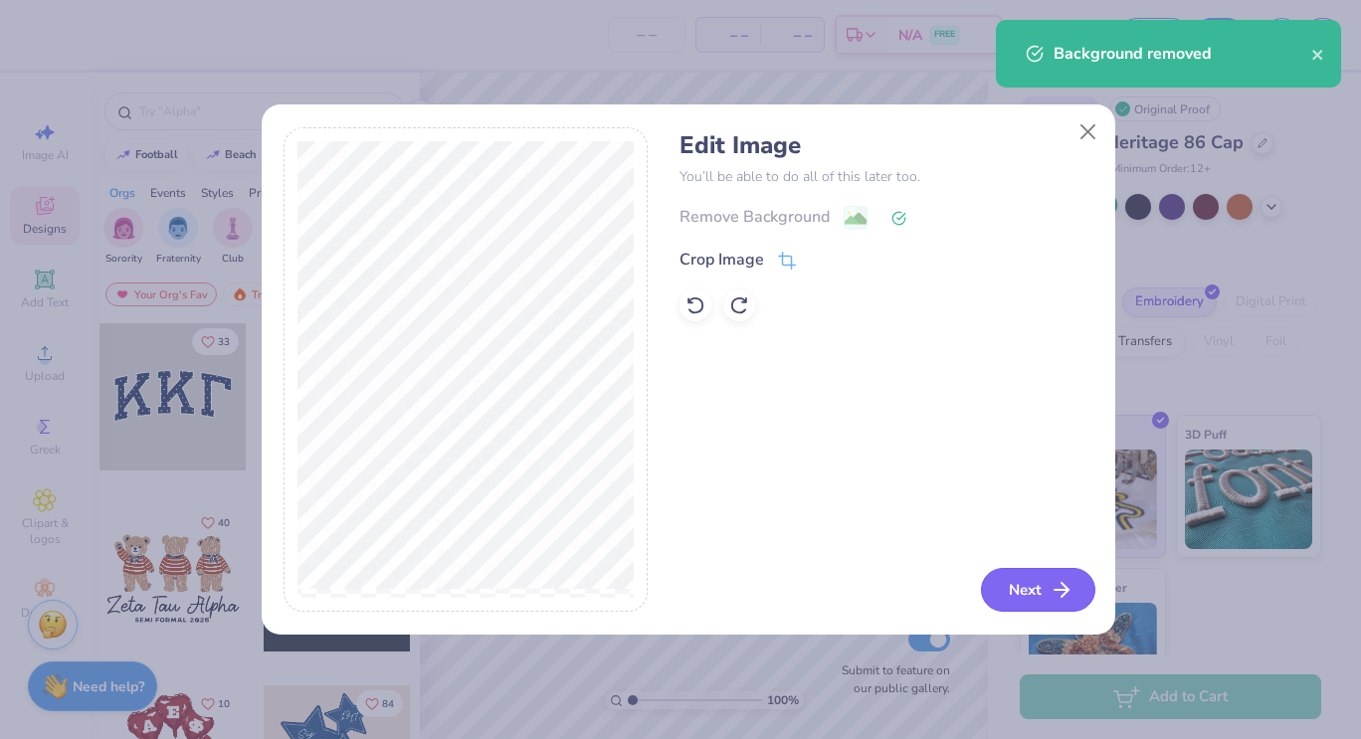
click at [1030, 589] on button "Next" at bounding box center [1038, 590] width 114 height 44
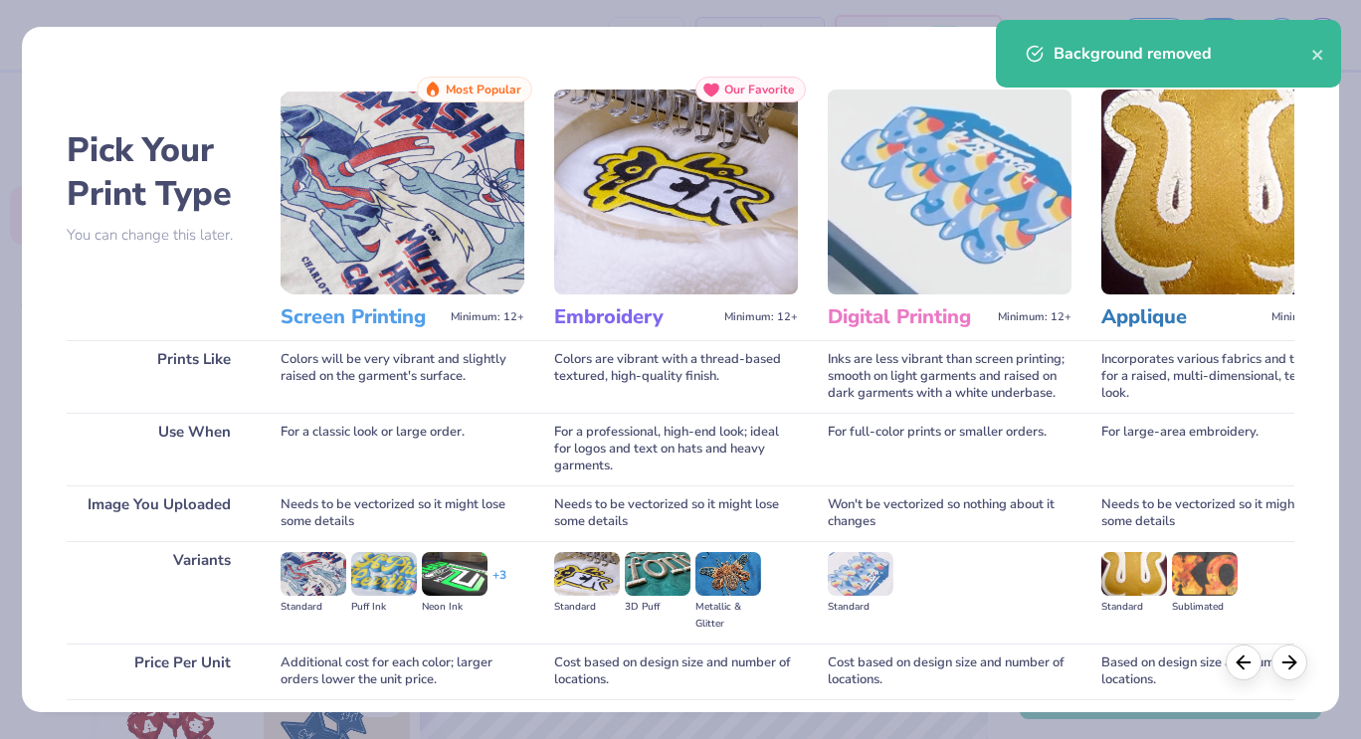
scroll to position [153, 0]
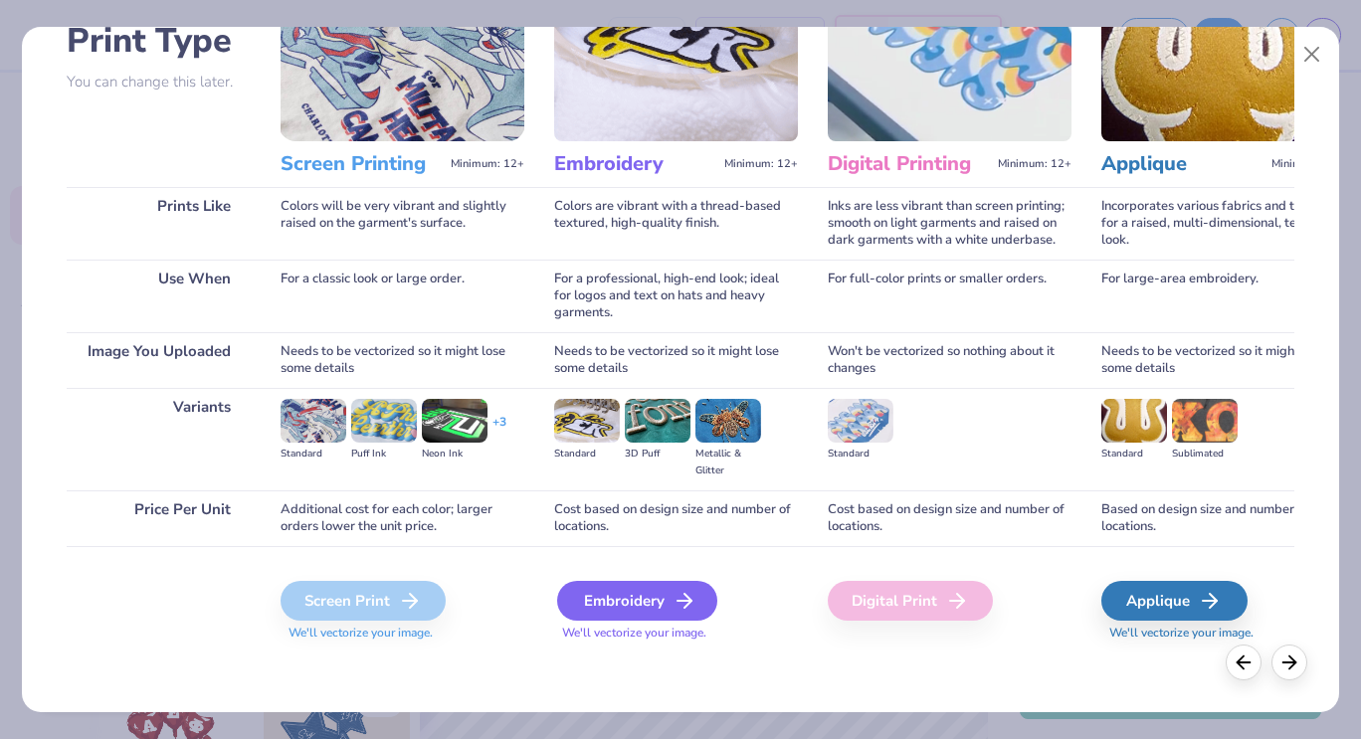
click at [673, 592] on icon at bounding box center [685, 601] width 24 height 24
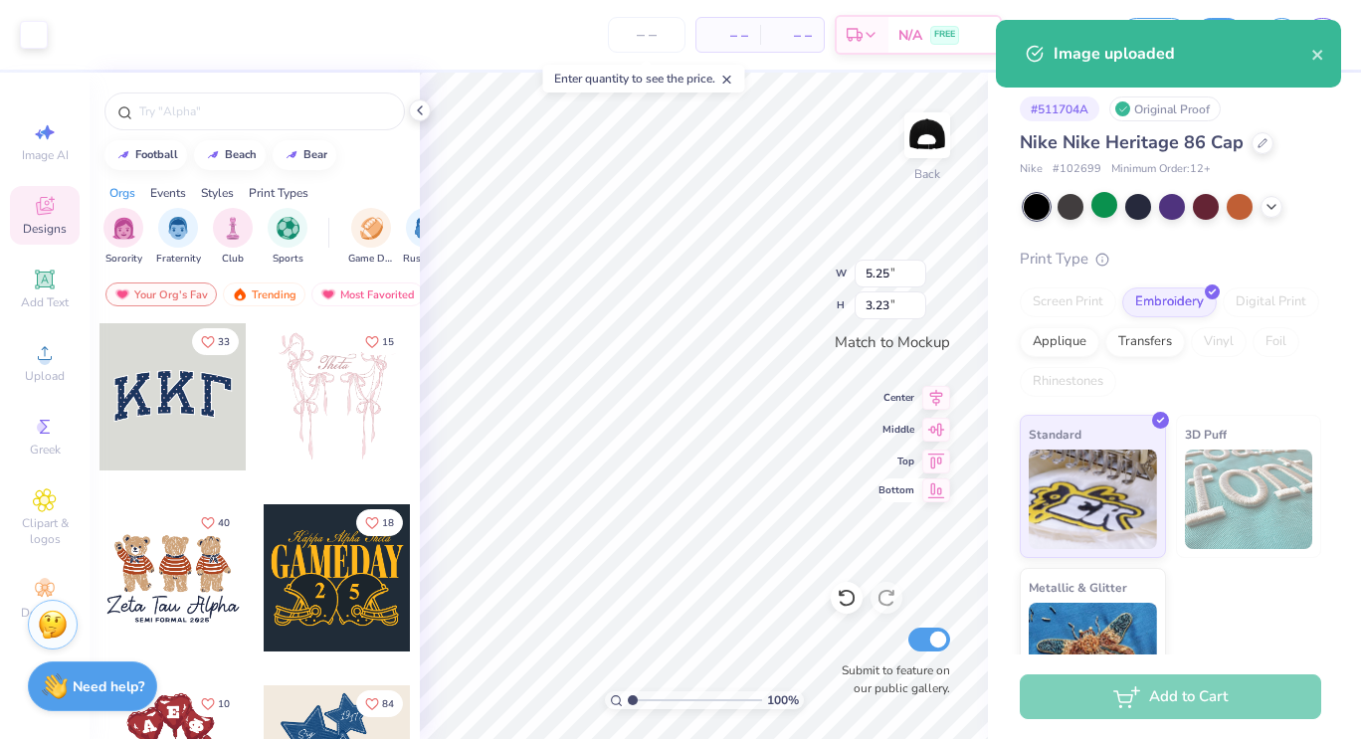
type input "4.30"
type input "2.65"
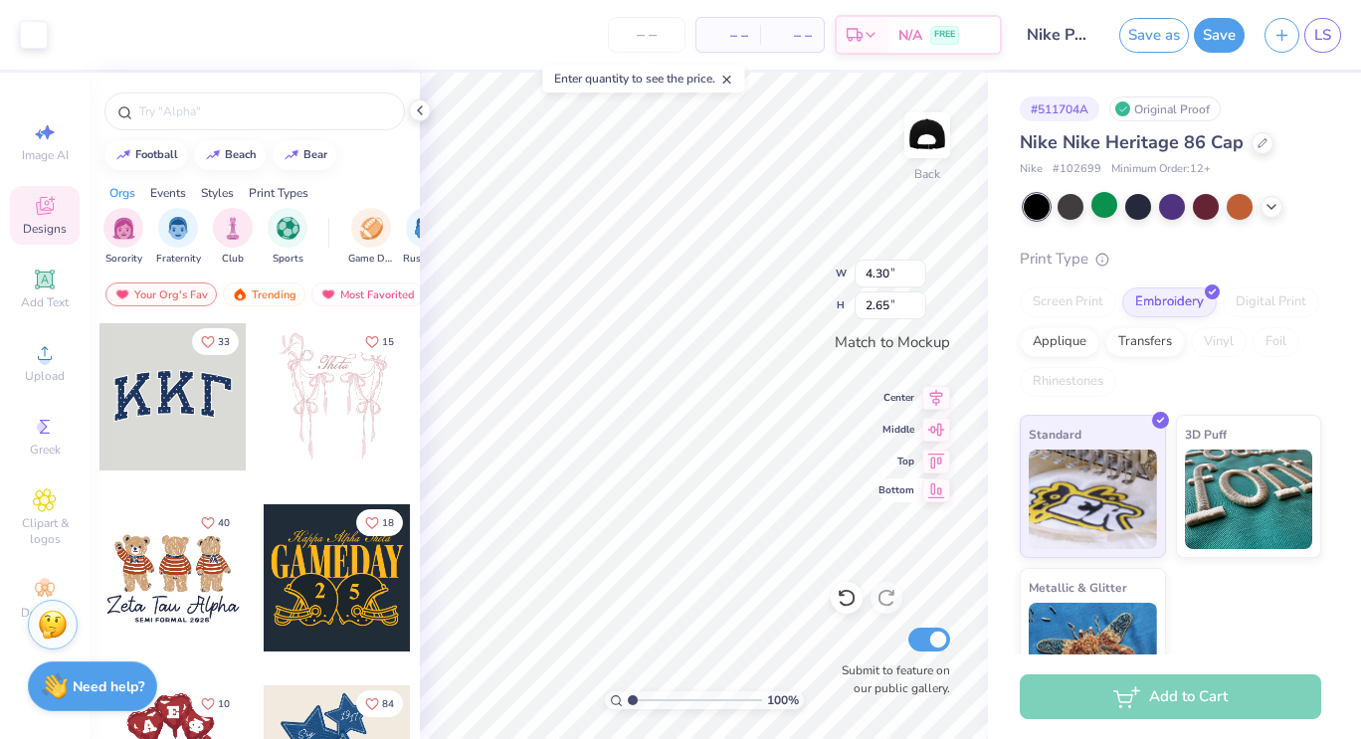
type input "3.79"
type input "2.33"
type input "3.65"
type input "2.25"
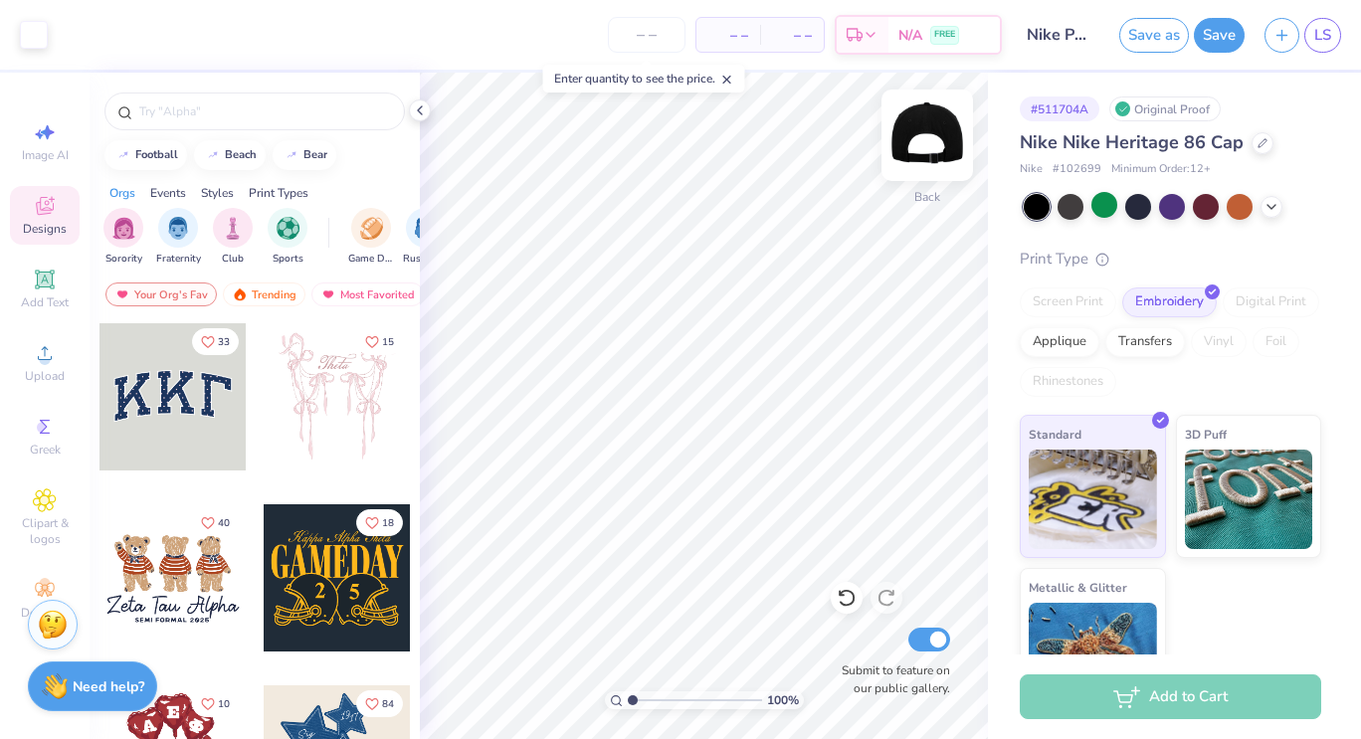
click at [917, 148] on img at bounding box center [928, 136] width 80 height 80
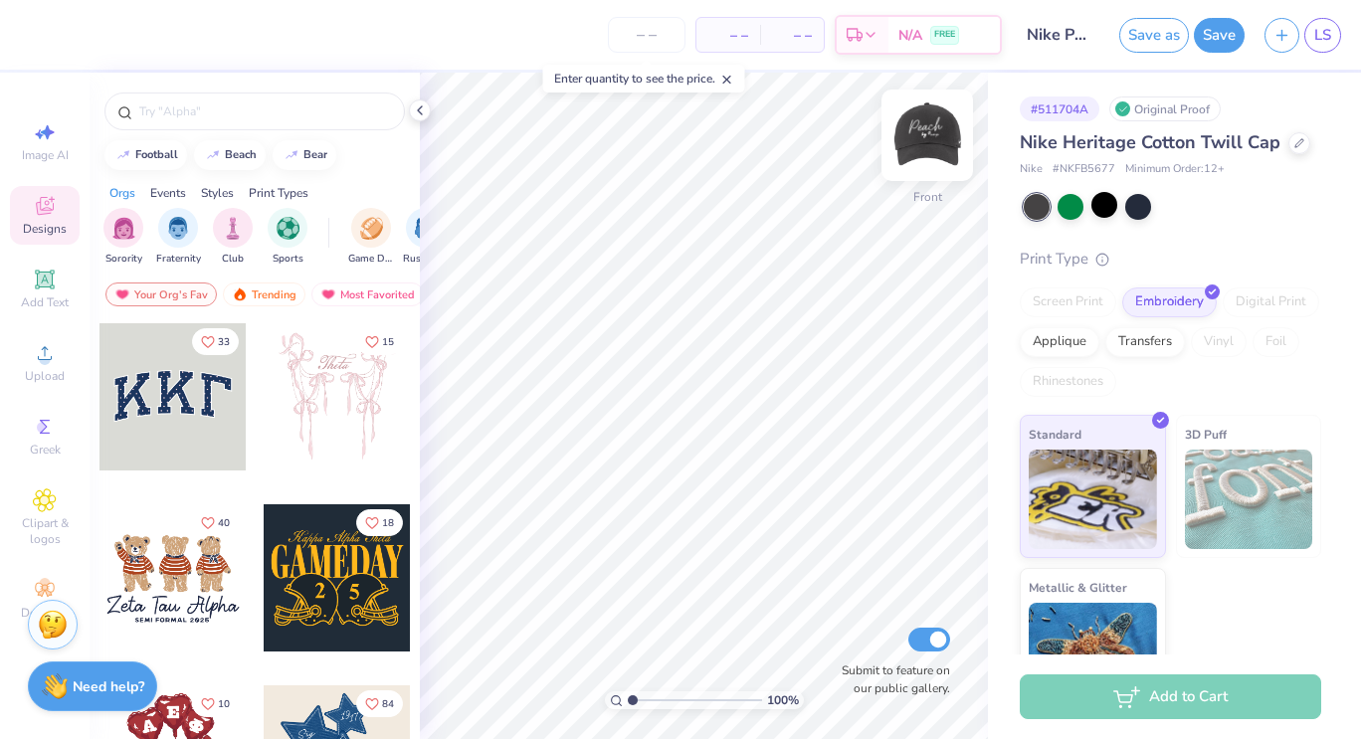
click at [926, 135] on img at bounding box center [928, 136] width 80 height 80
click at [1106, 218] on div at bounding box center [1105, 205] width 26 height 26
click at [925, 137] on img at bounding box center [928, 136] width 80 height 80
click at [927, 130] on img at bounding box center [928, 136] width 80 height 80
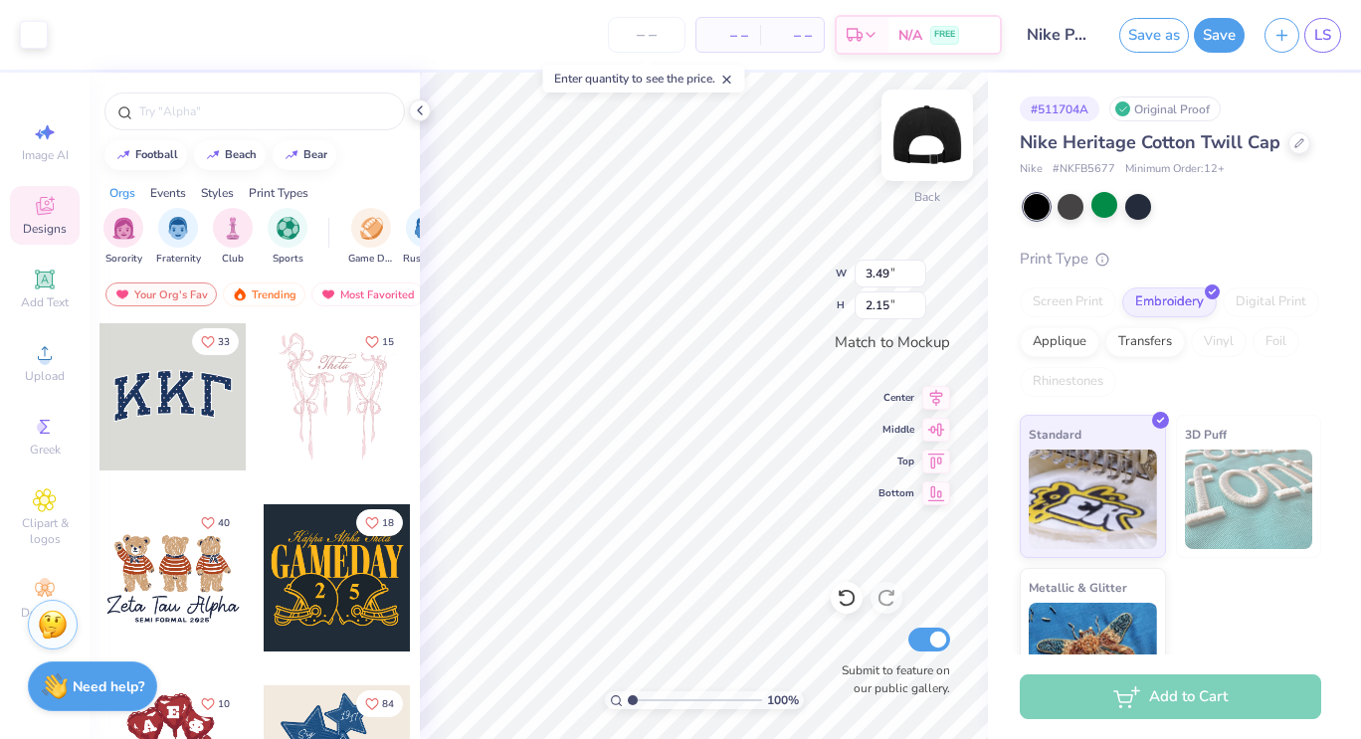
type input "3.49"
type input "2.15"
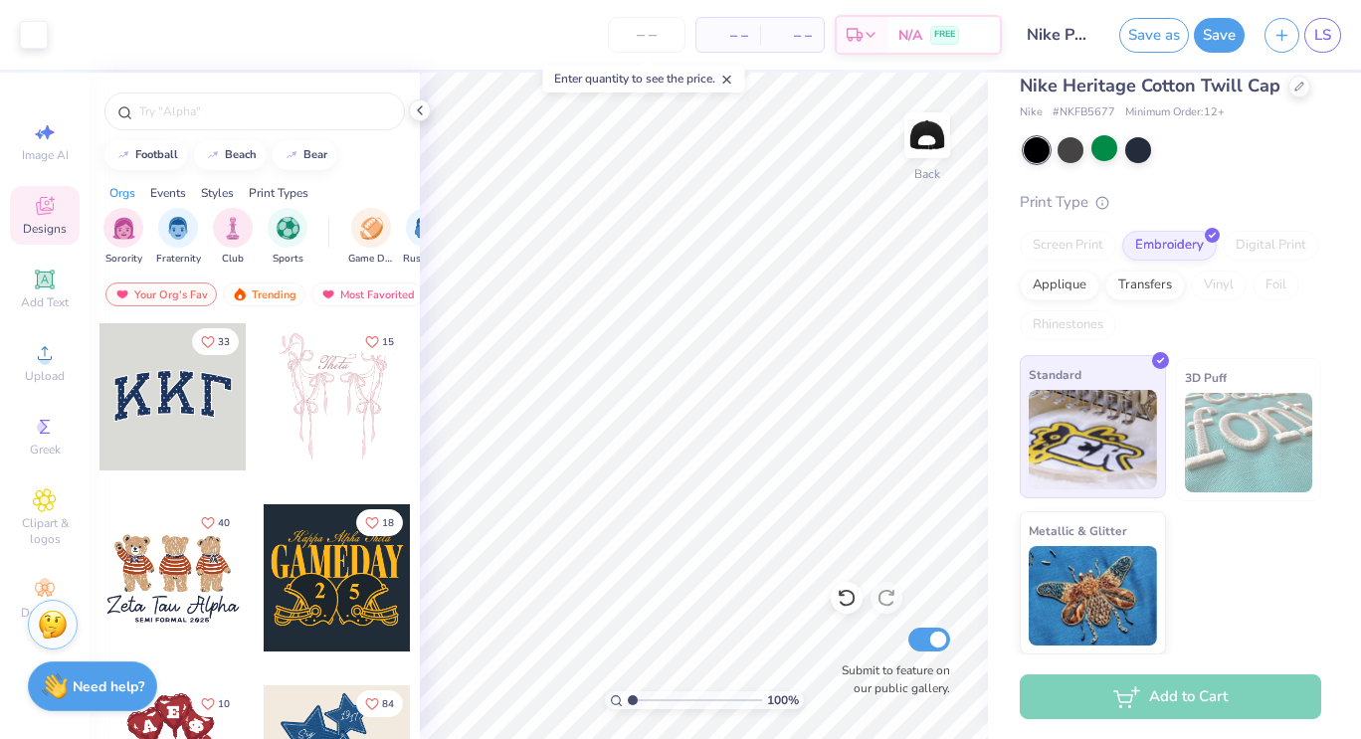
scroll to position [0, 0]
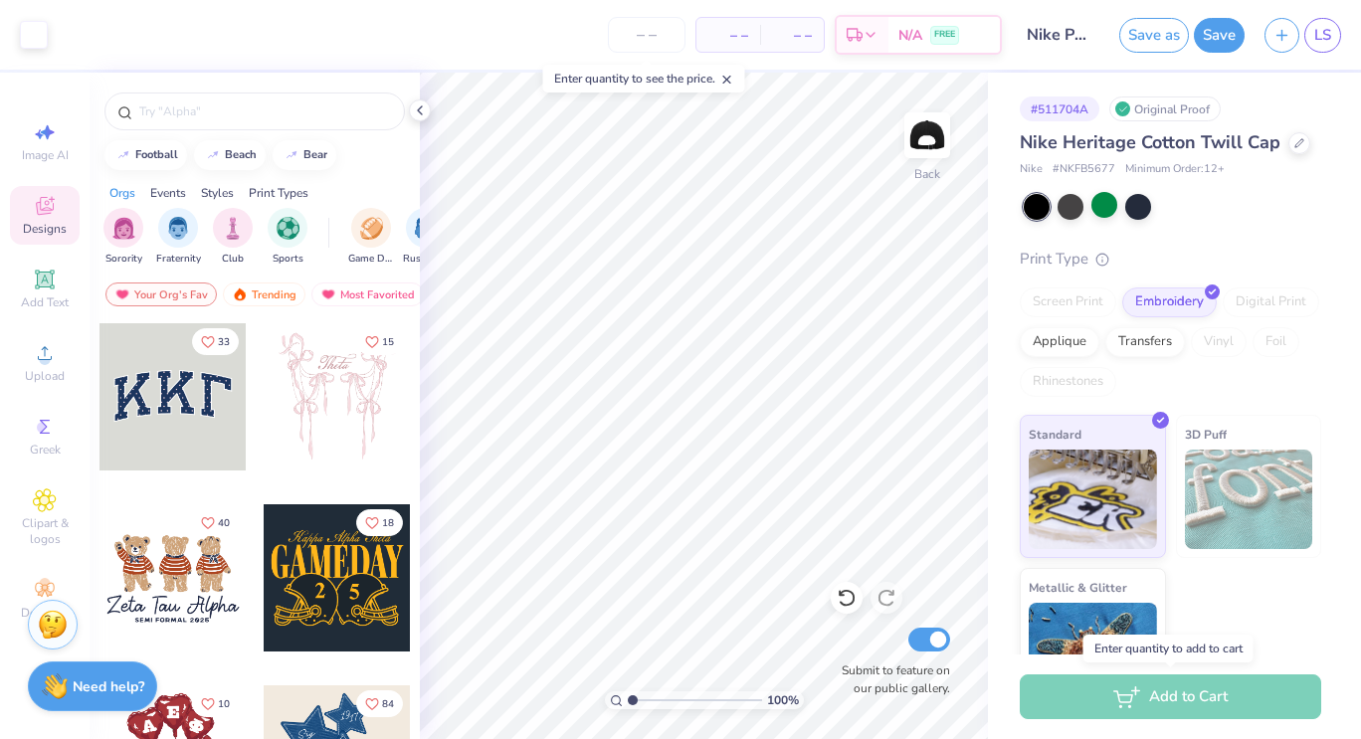
click at [1191, 693] on div "Add to Cart" at bounding box center [1171, 697] width 302 height 45
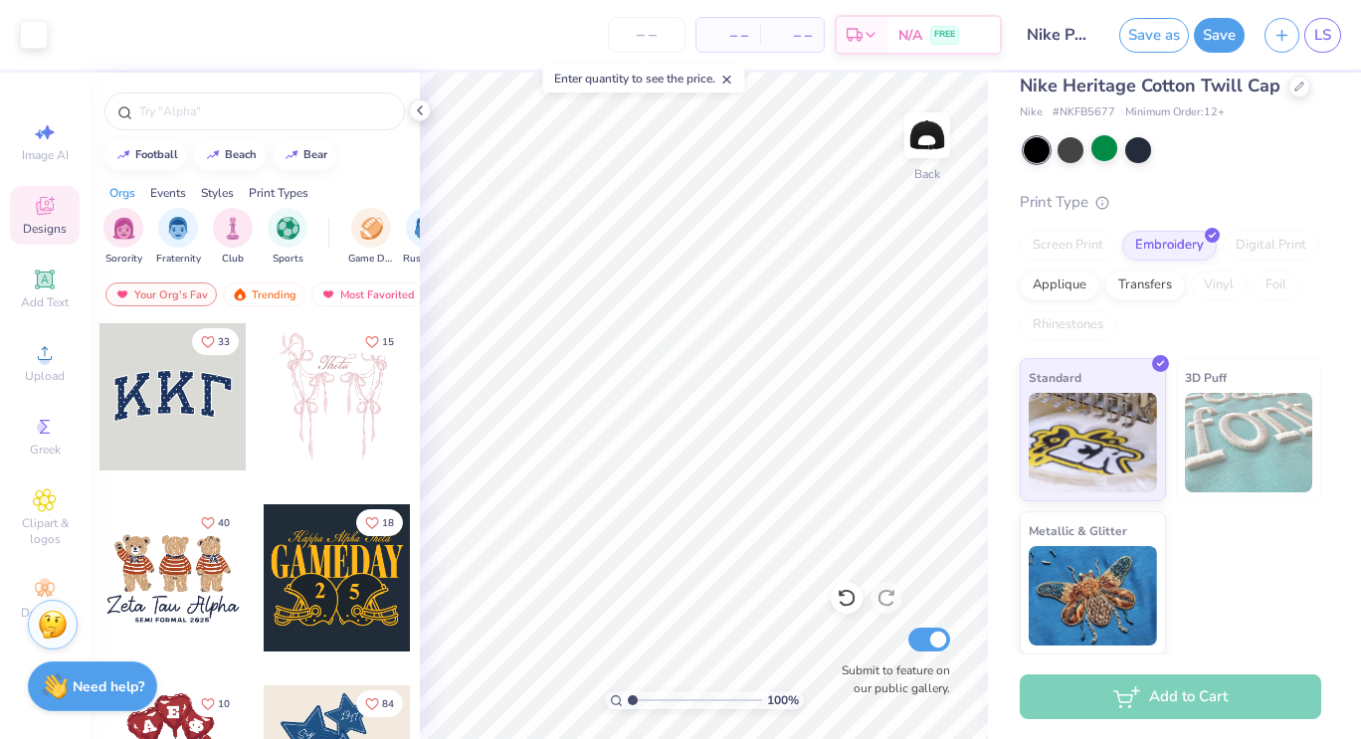
scroll to position [84, 0]
click at [1040, 145] on div at bounding box center [1037, 150] width 26 height 26
click at [1159, 243] on div "Embroidery" at bounding box center [1170, 243] width 95 height 30
click at [1128, 446] on img at bounding box center [1093, 440] width 128 height 100
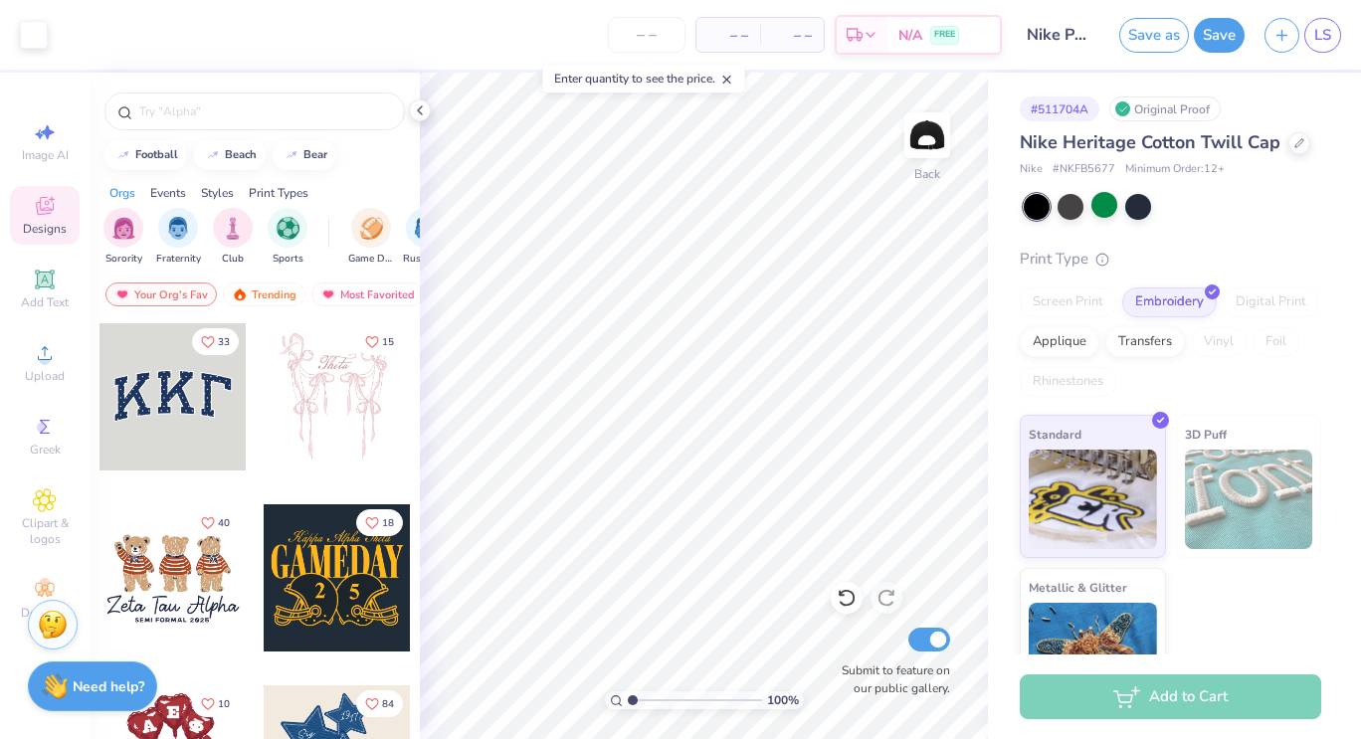
click at [738, 33] on span "– –" at bounding box center [729, 35] width 40 height 21
click at [800, 33] on span "– –" at bounding box center [792, 35] width 40 height 21
click at [660, 39] on input "number" at bounding box center [647, 35] width 78 height 36
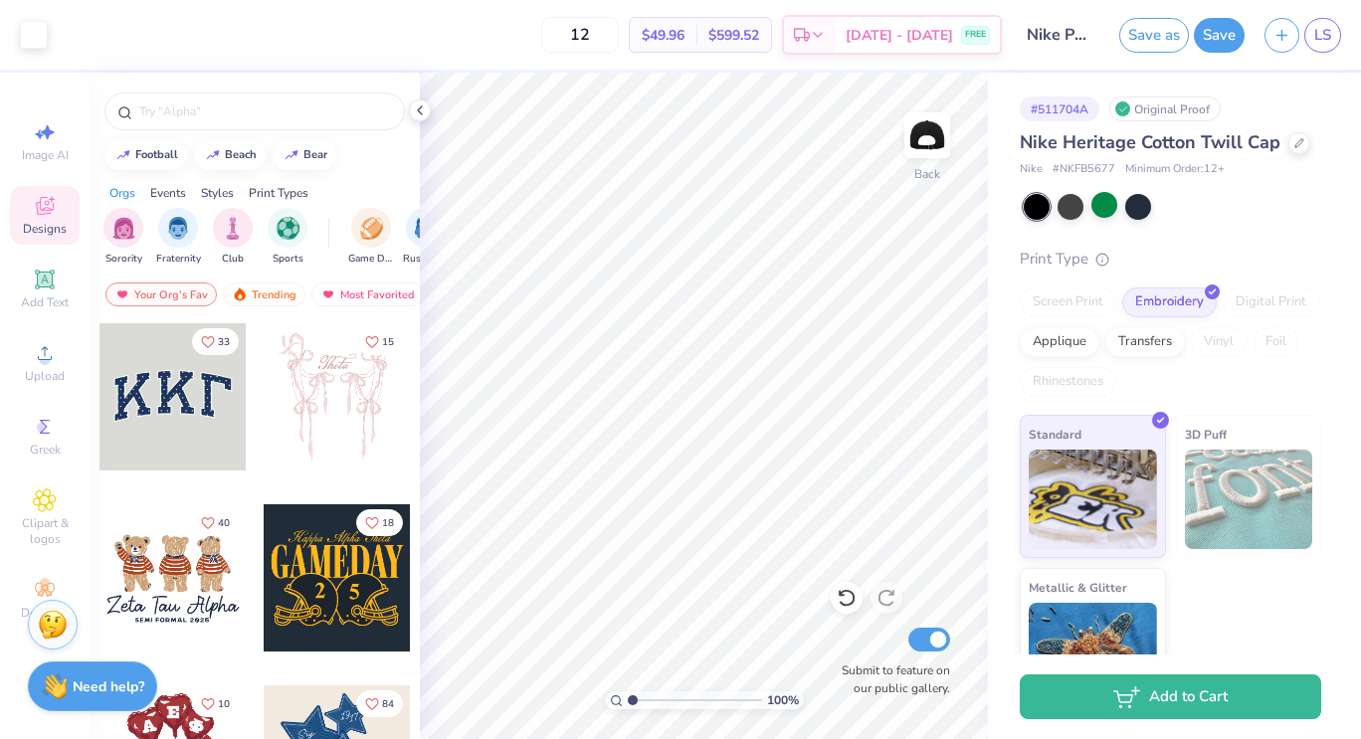
type input "12"
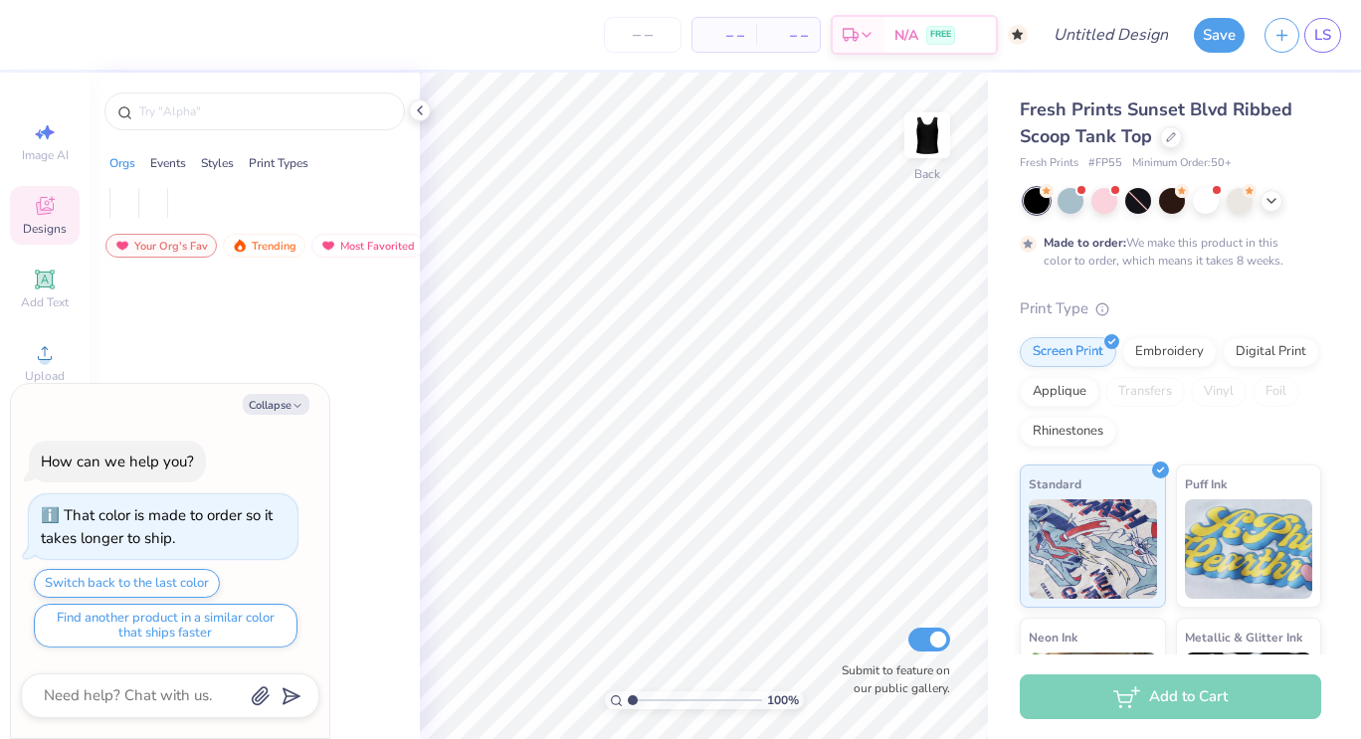
type textarea "x"
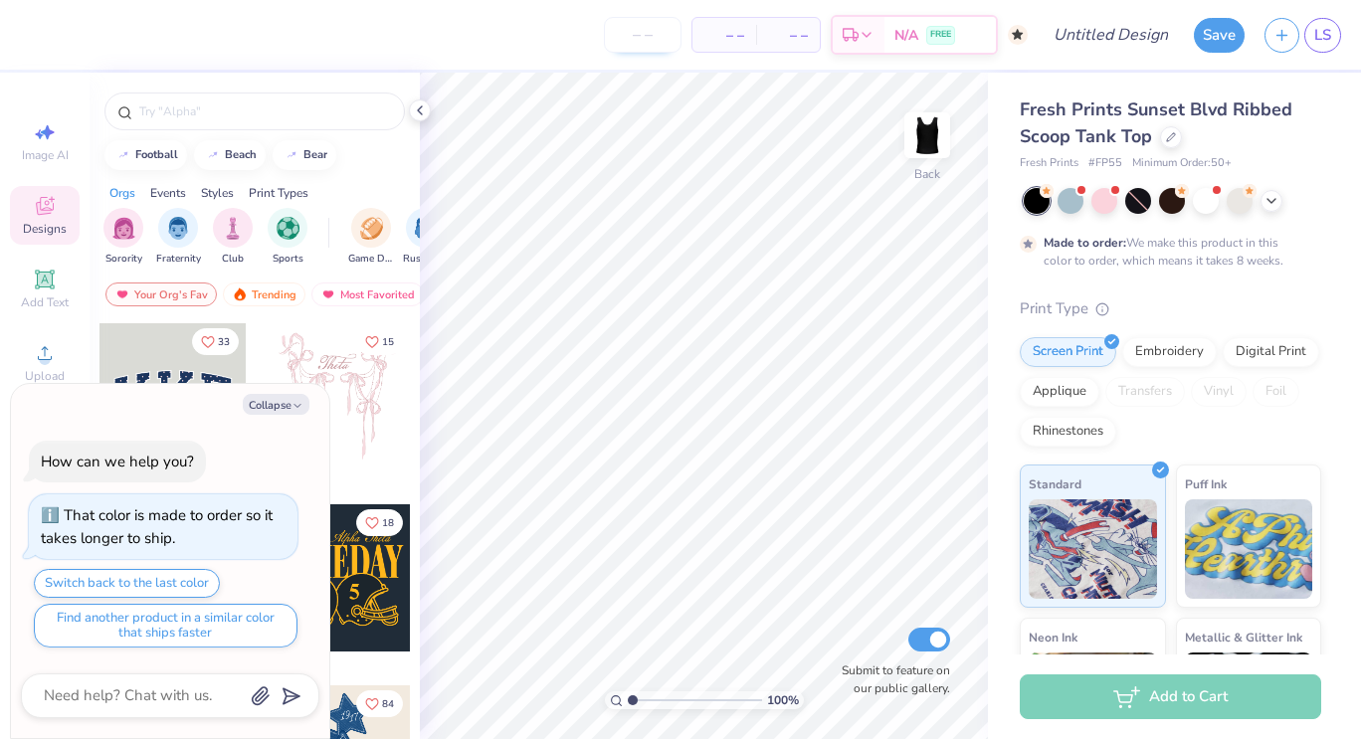
click at [632, 30] on input "number" at bounding box center [643, 35] width 78 height 36
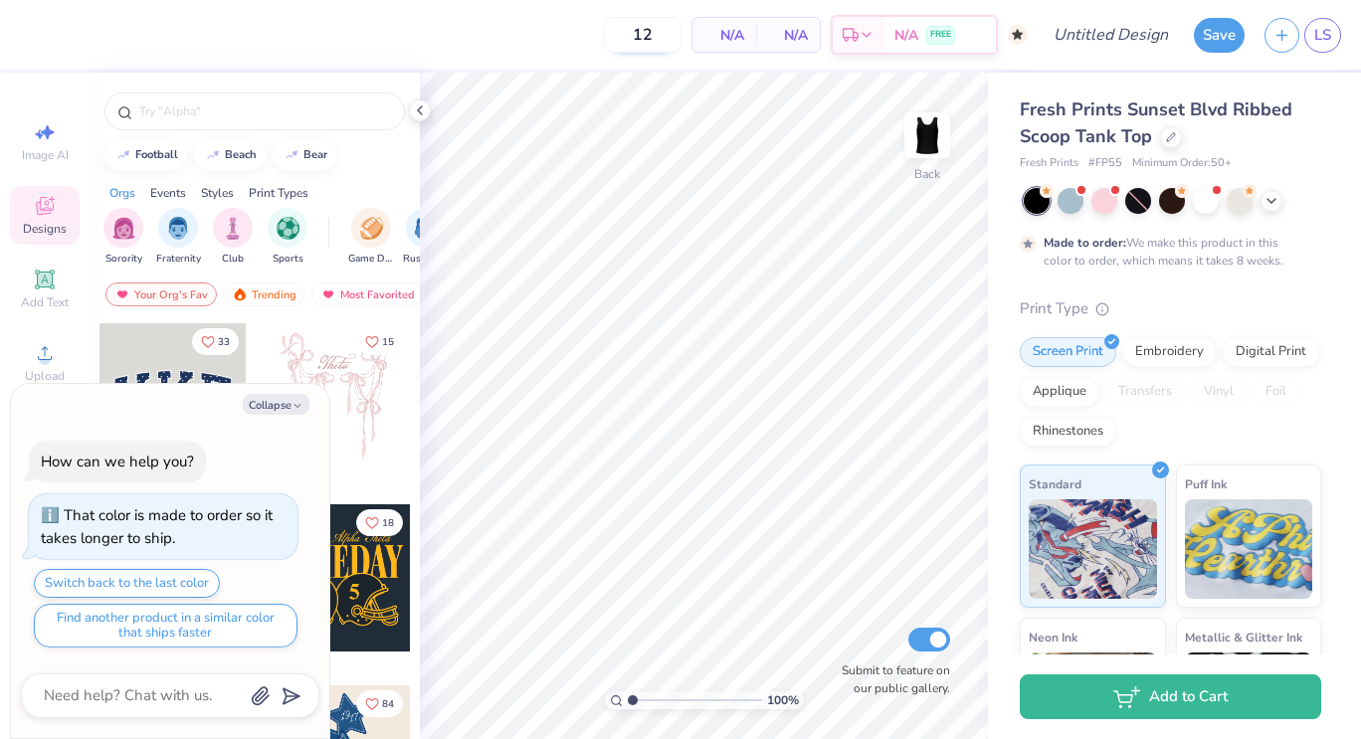
type input "1"
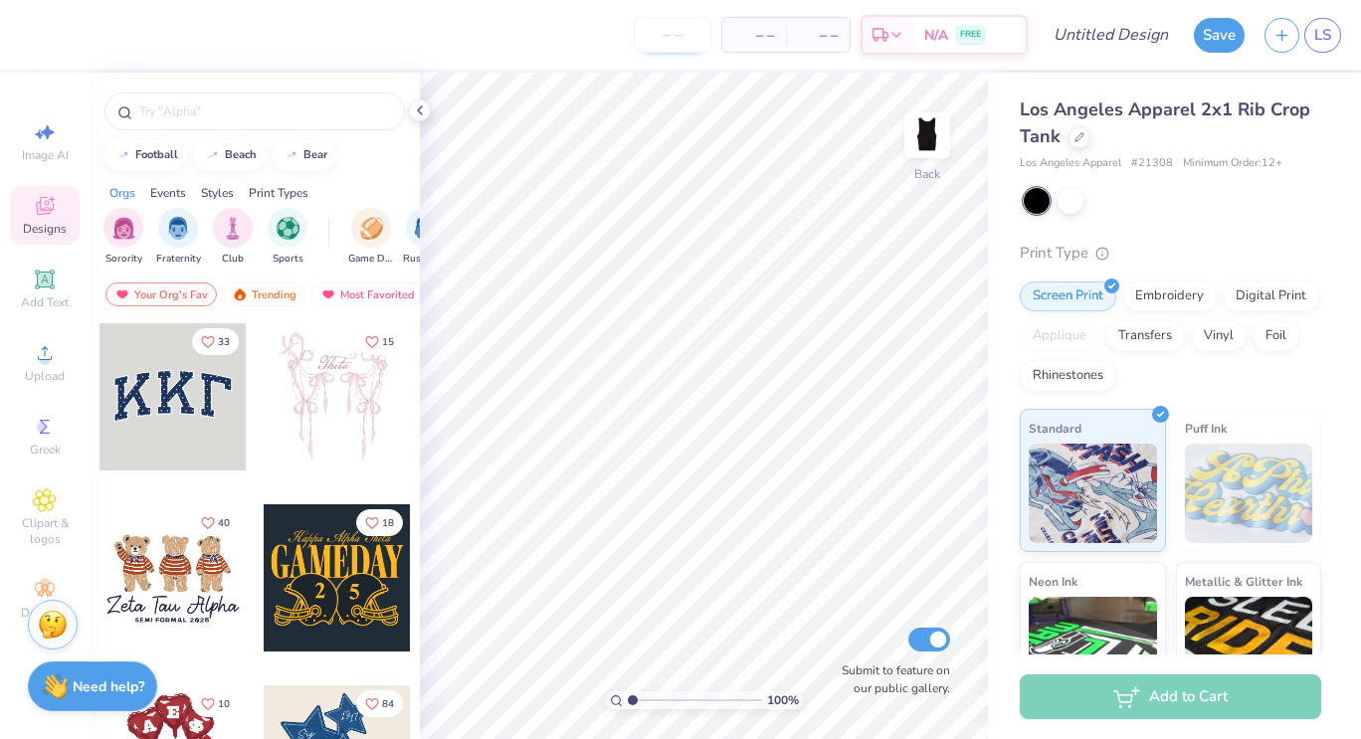
click at [670, 38] on input "number" at bounding box center [673, 35] width 78 height 36
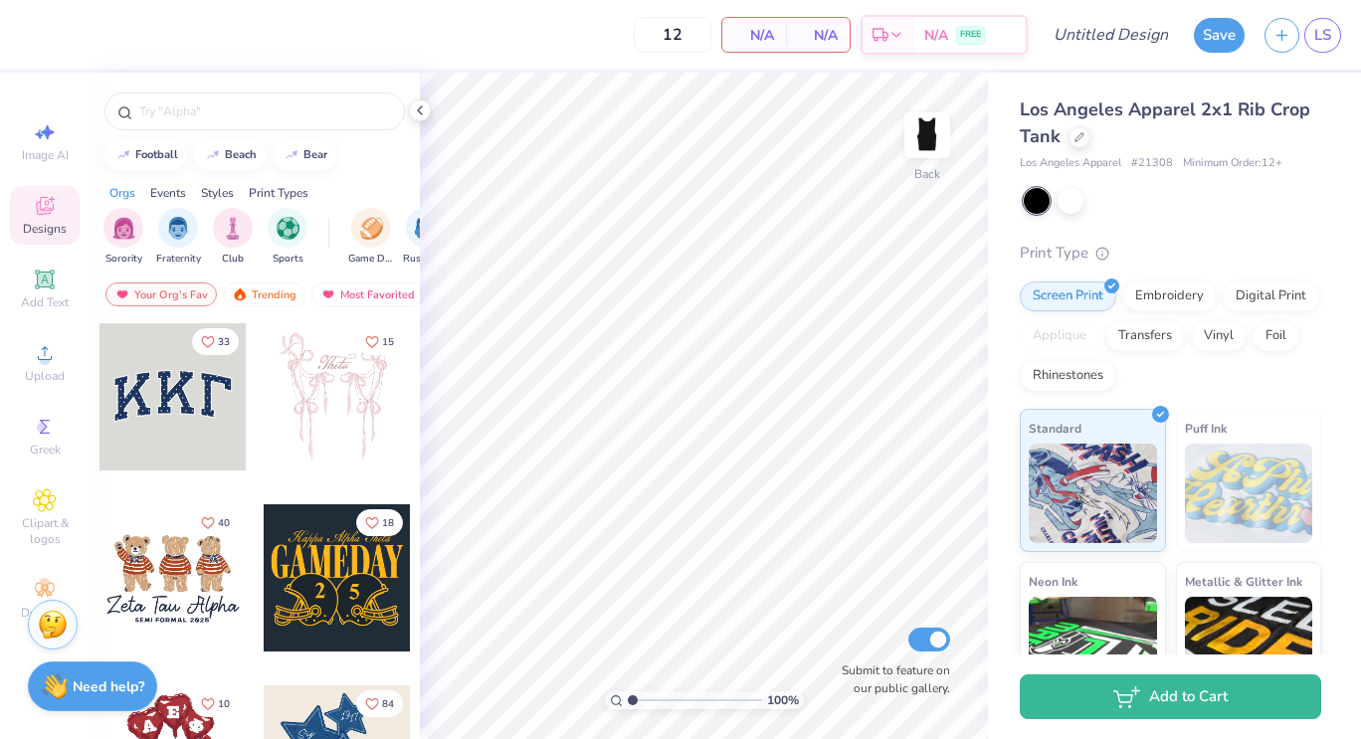
type input "12"
click at [49, 275] on icon at bounding box center [44, 279] width 15 height 15
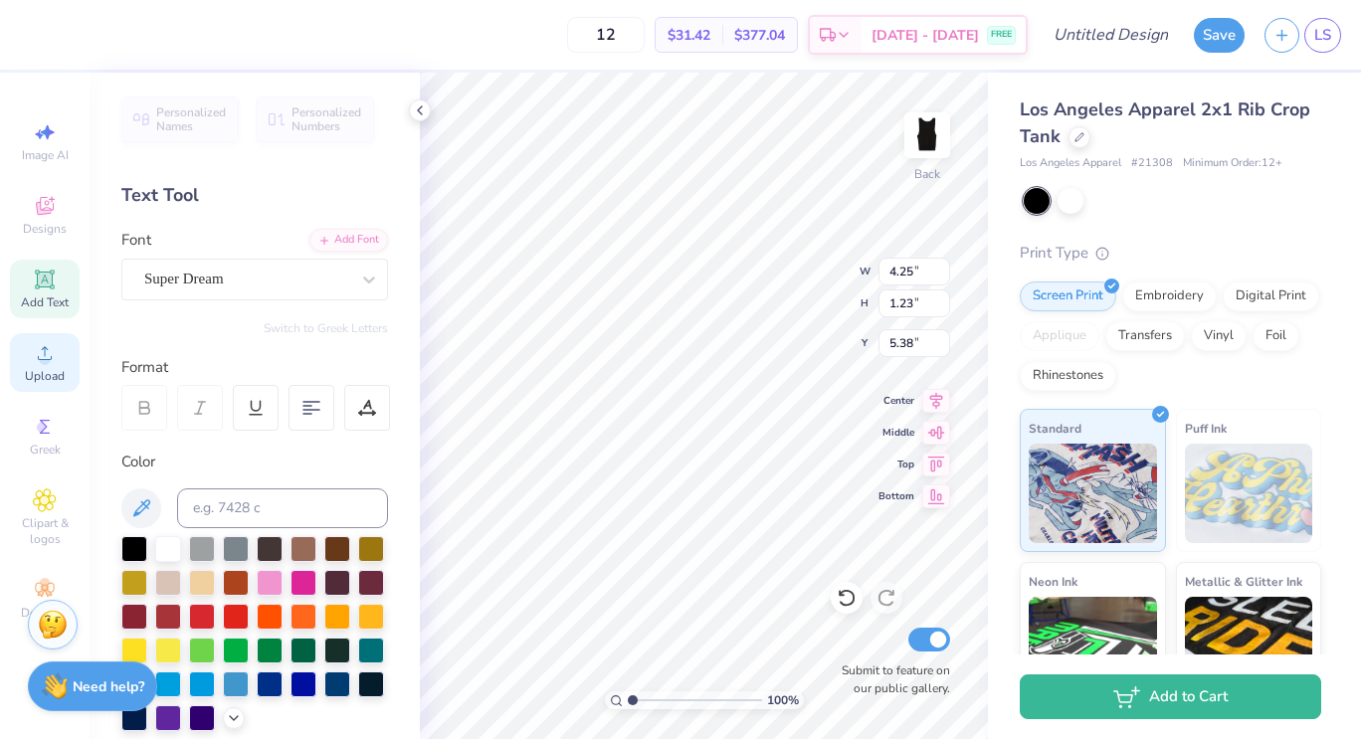
click at [48, 364] on icon at bounding box center [45, 353] width 24 height 24
click at [45, 366] on div "Upload" at bounding box center [45, 362] width 70 height 59
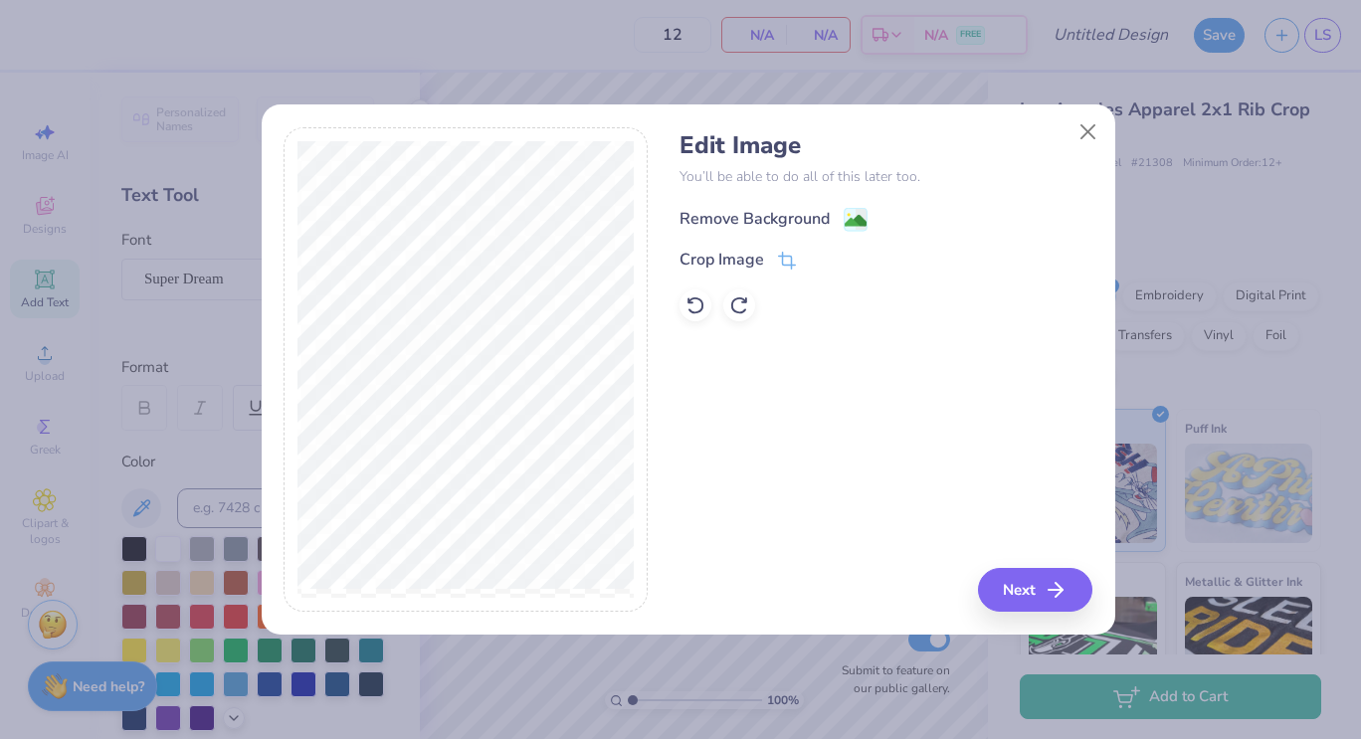
click at [745, 224] on div "Remove Background" at bounding box center [755, 219] width 150 height 24
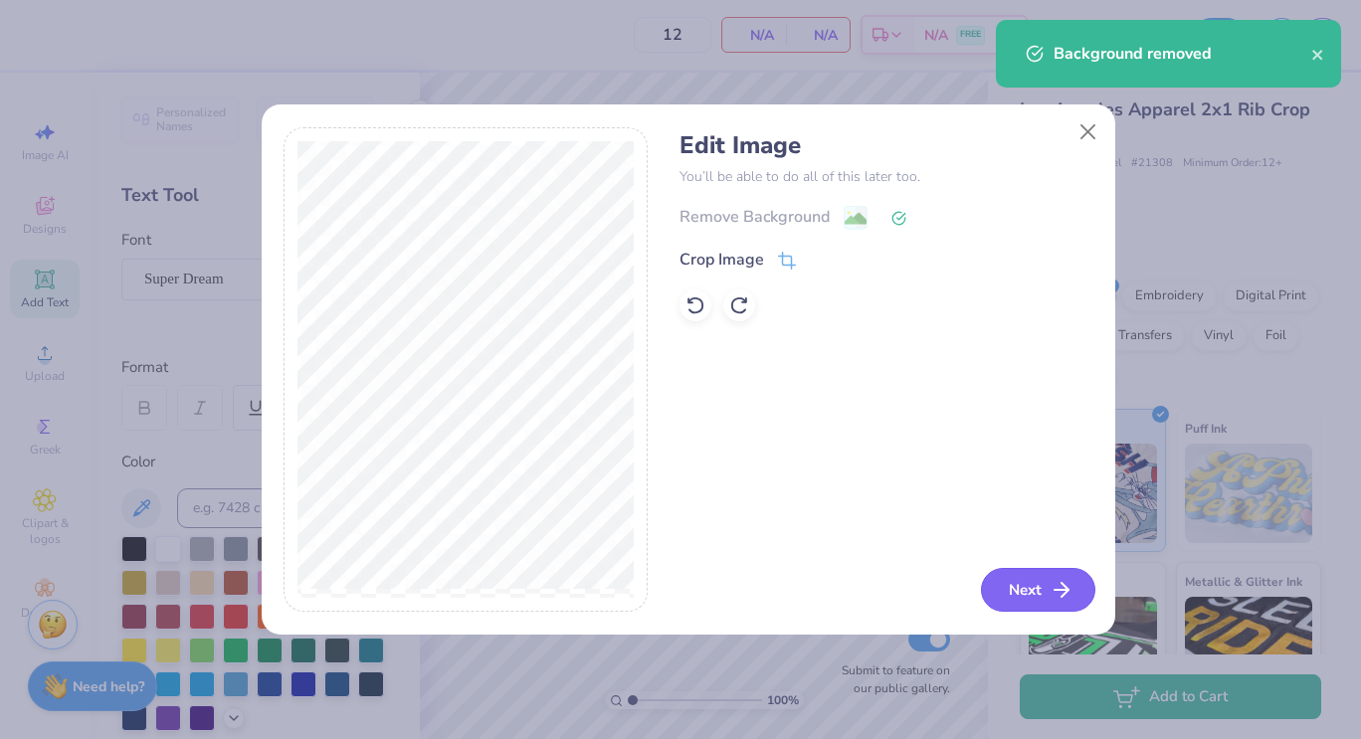
click at [1017, 591] on button "Next" at bounding box center [1038, 590] width 114 height 44
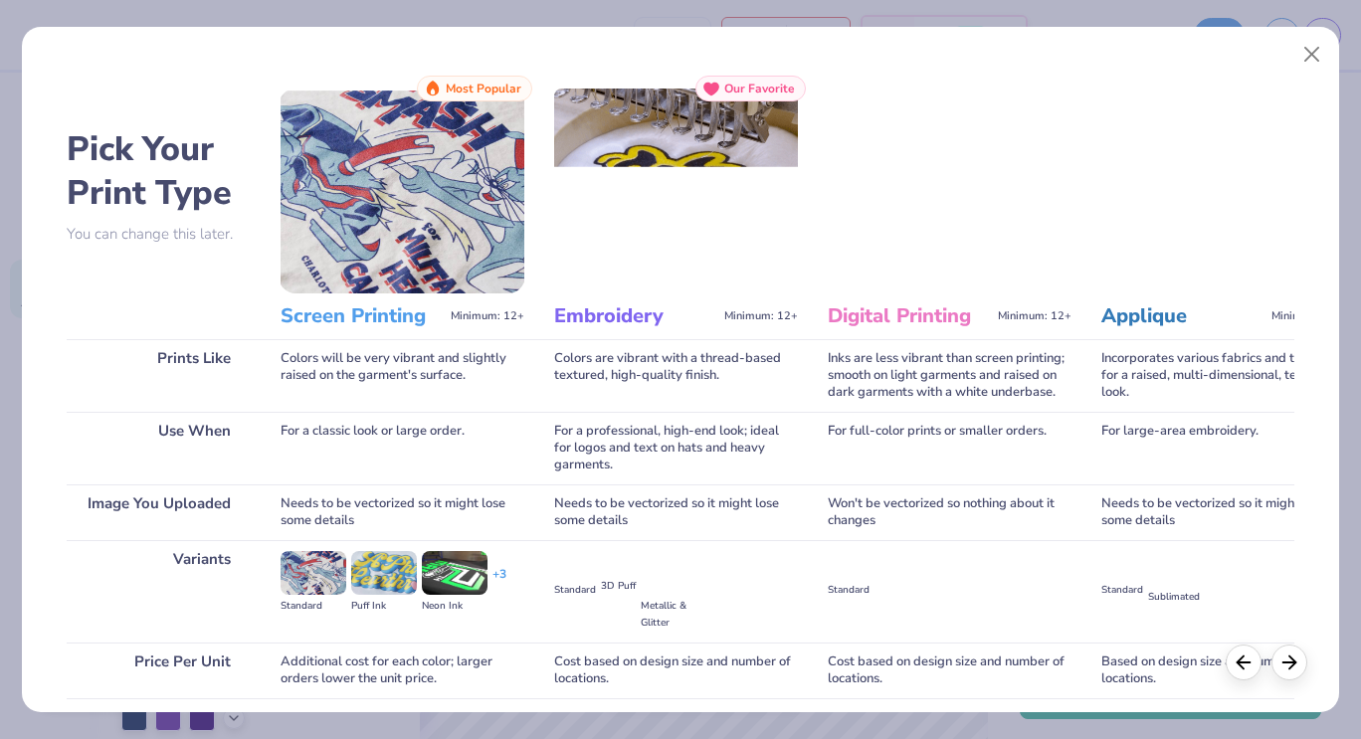
scroll to position [153, 0]
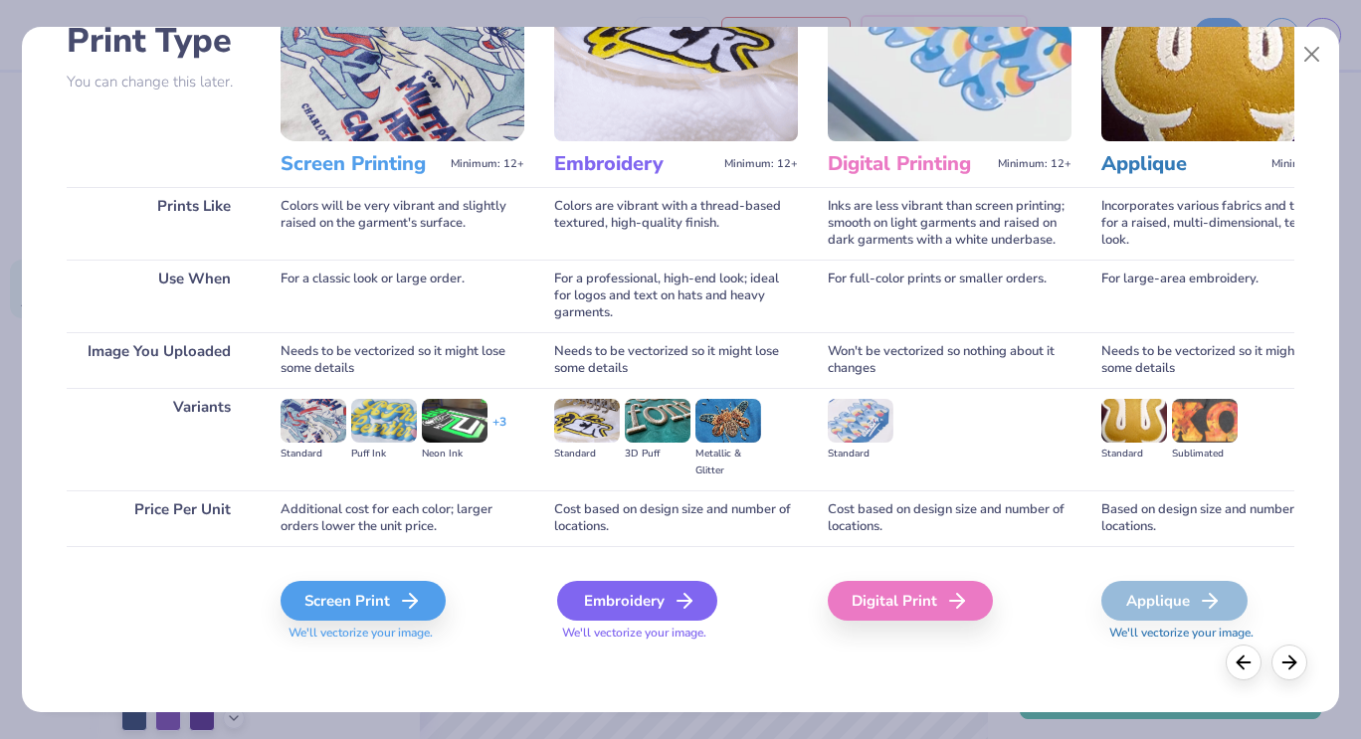
click at [629, 601] on div "Embroidery" at bounding box center [637, 601] width 160 height 40
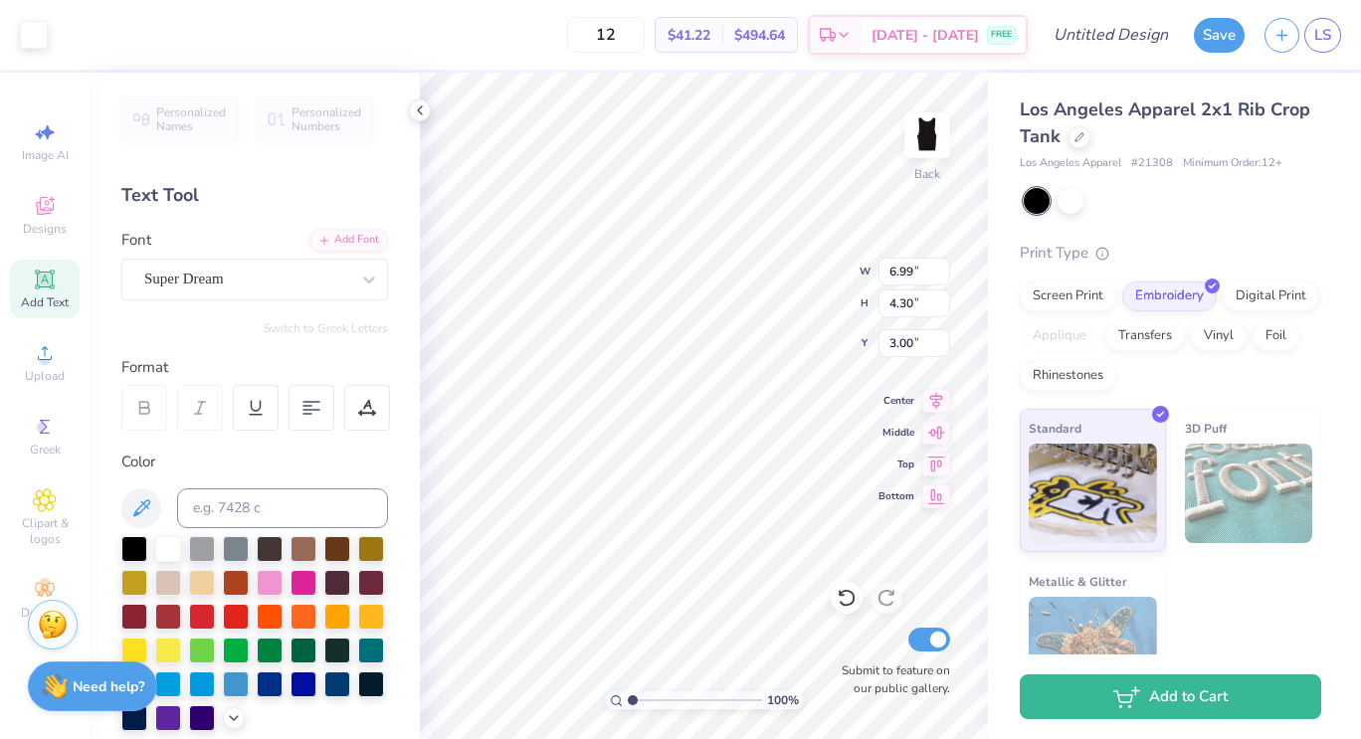
type input "3.00"
type input "5.25"
type input "3.23"
type input "4.13"
type input "2.55"
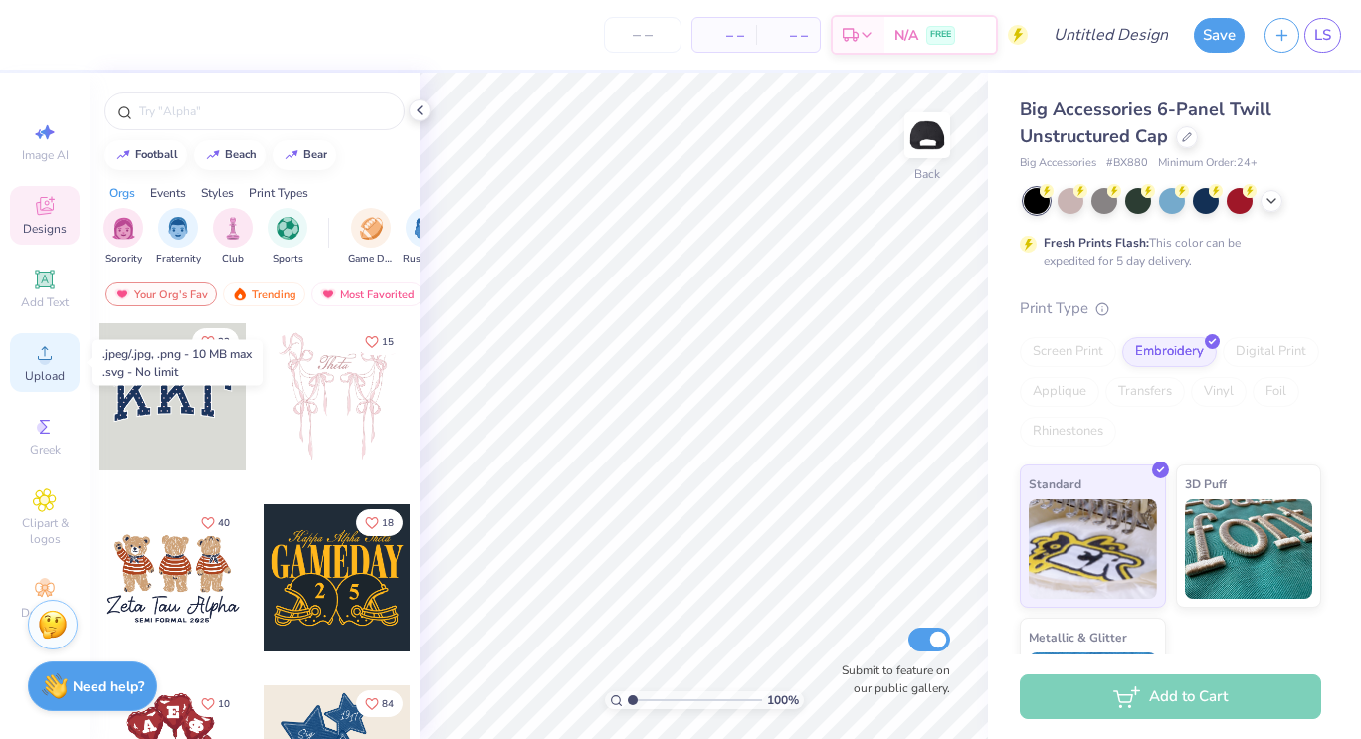
click at [47, 362] on circle at bounding box center [44, 359] width 11 height 11
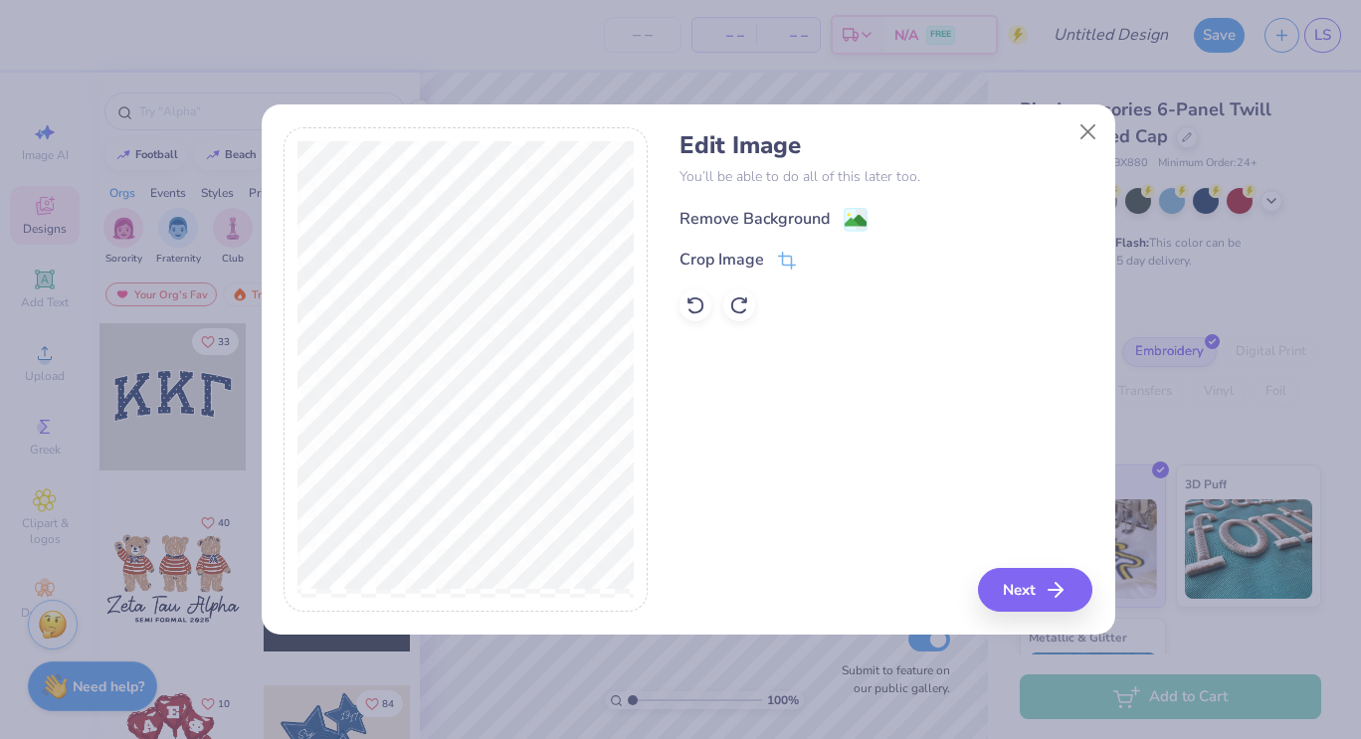
click at [788, 216] on div "Remove Background" at bounding box center [755, 219] width 150 height 24
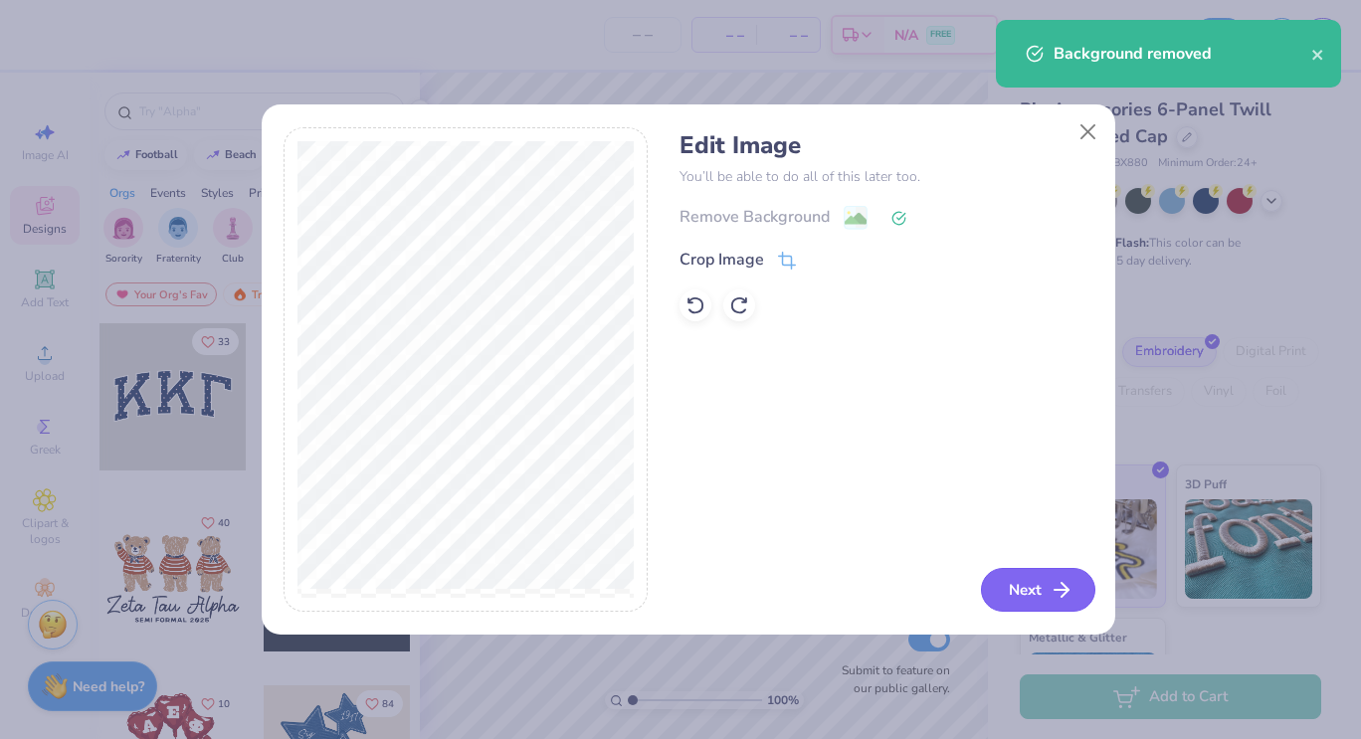
click at [1048, 589] on button "Next" at bounding box center [1038, 590] width 114 height 44
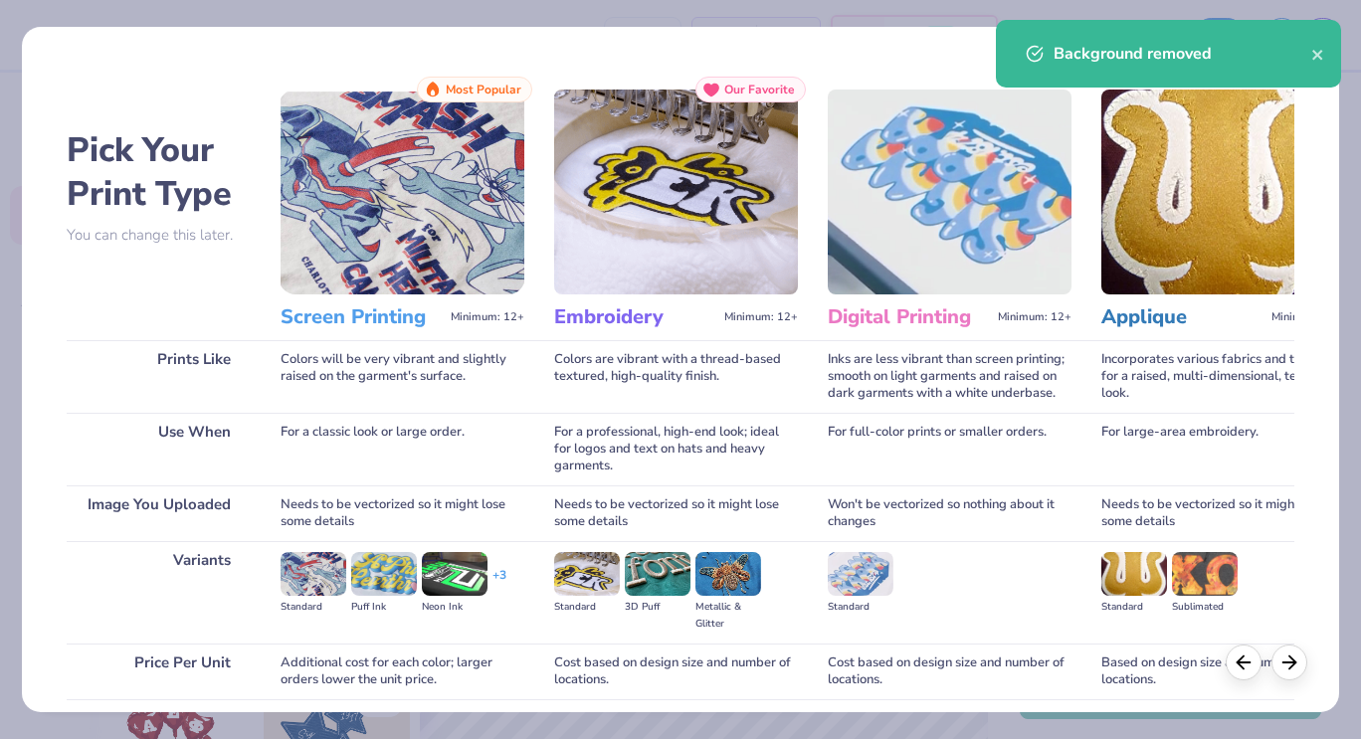
scroll to position [153, 0]
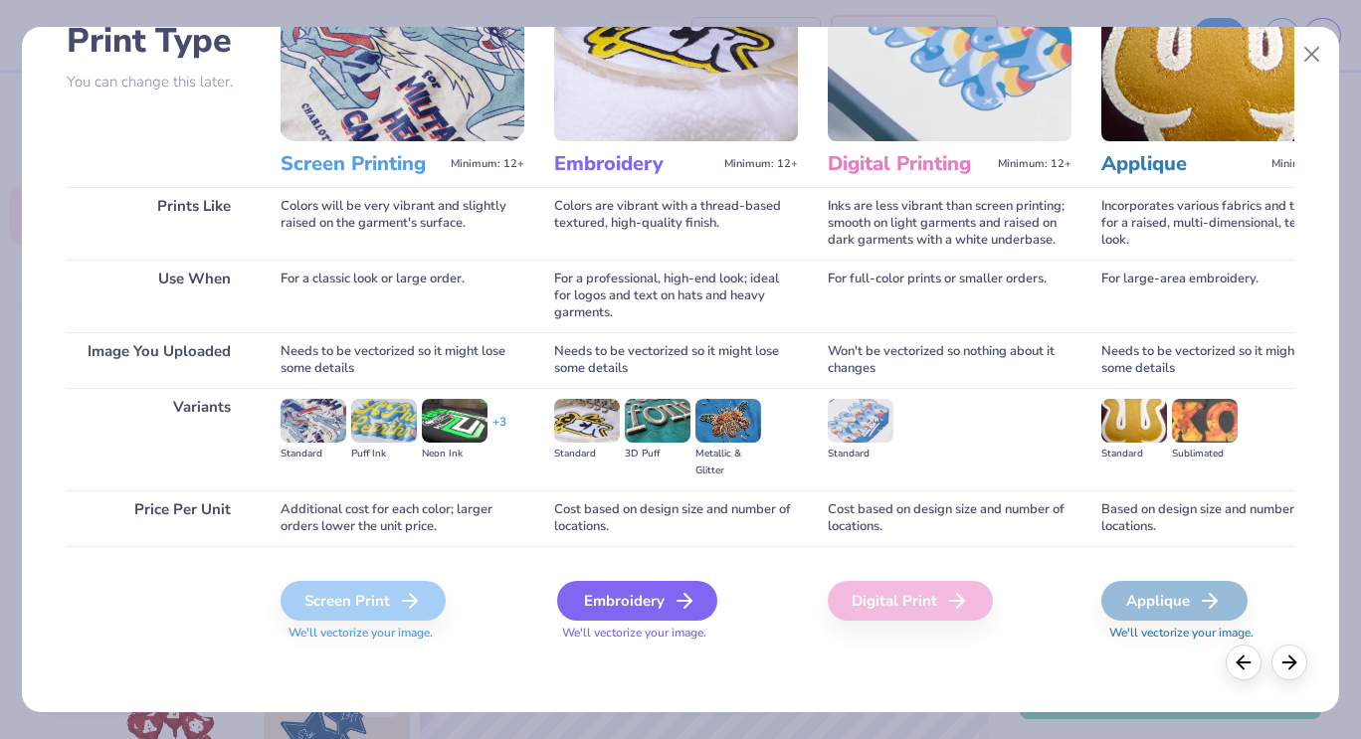
click at [619, 612] on div "Embroidery" at bounding box center [637, 601] width 160 height 40
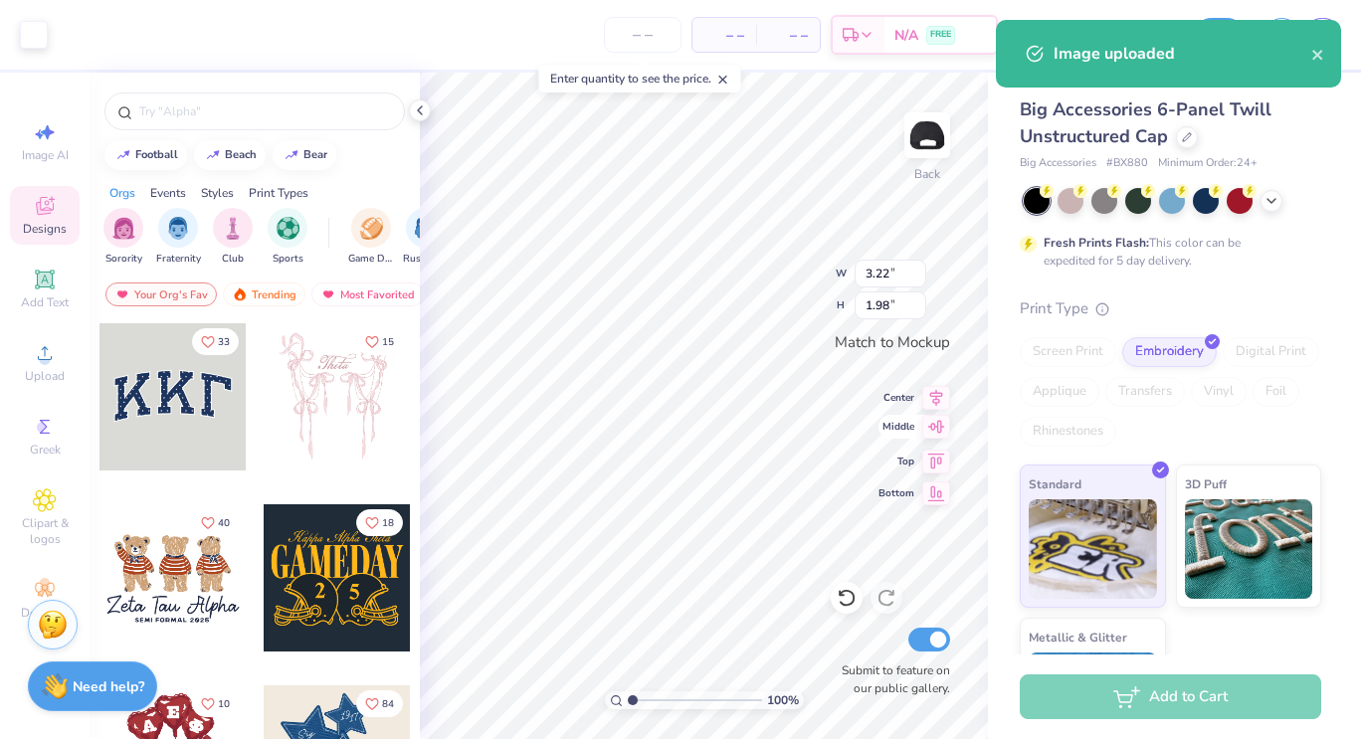
type input "3.22"
type input "1.98"
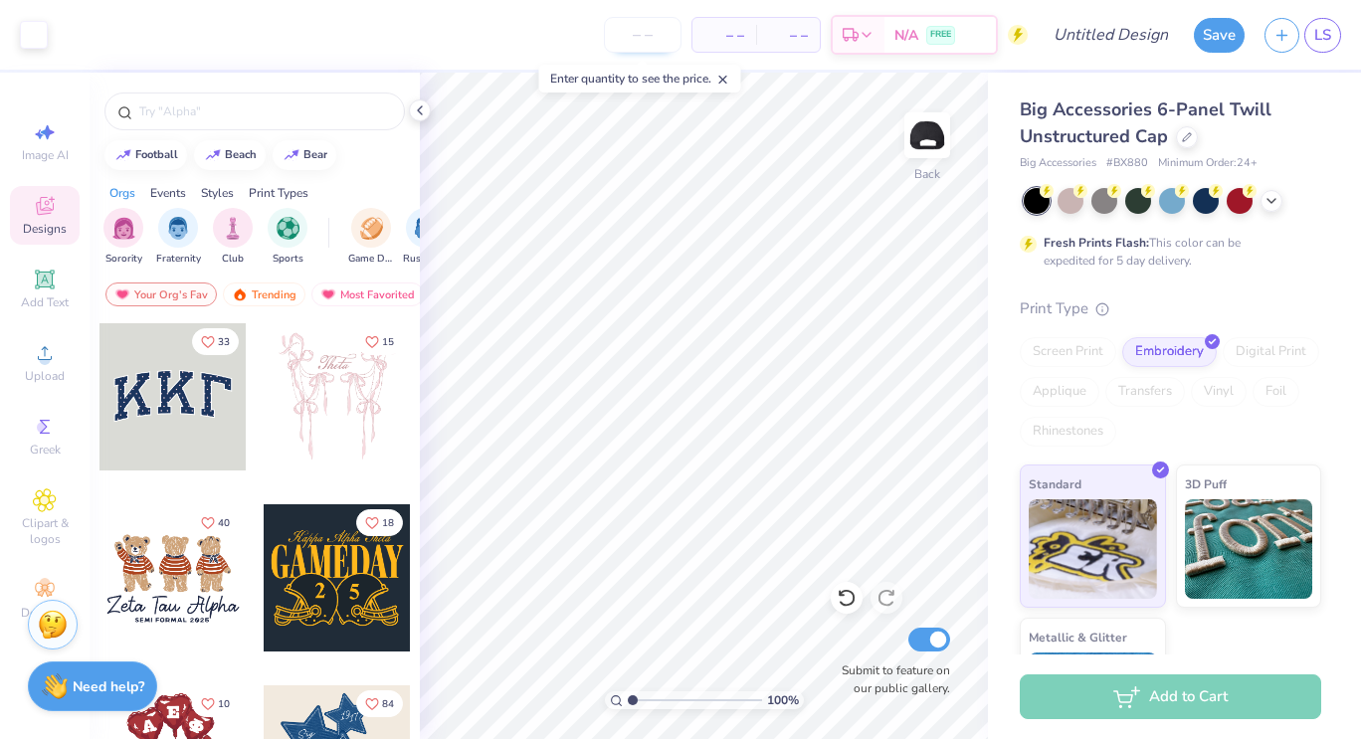
click at [651, 36] on input "number" at bounding box center [643, 35] width 78 height 36
type input "24"
